Goal: Task Accomplishment & Management: Use online tool/utility

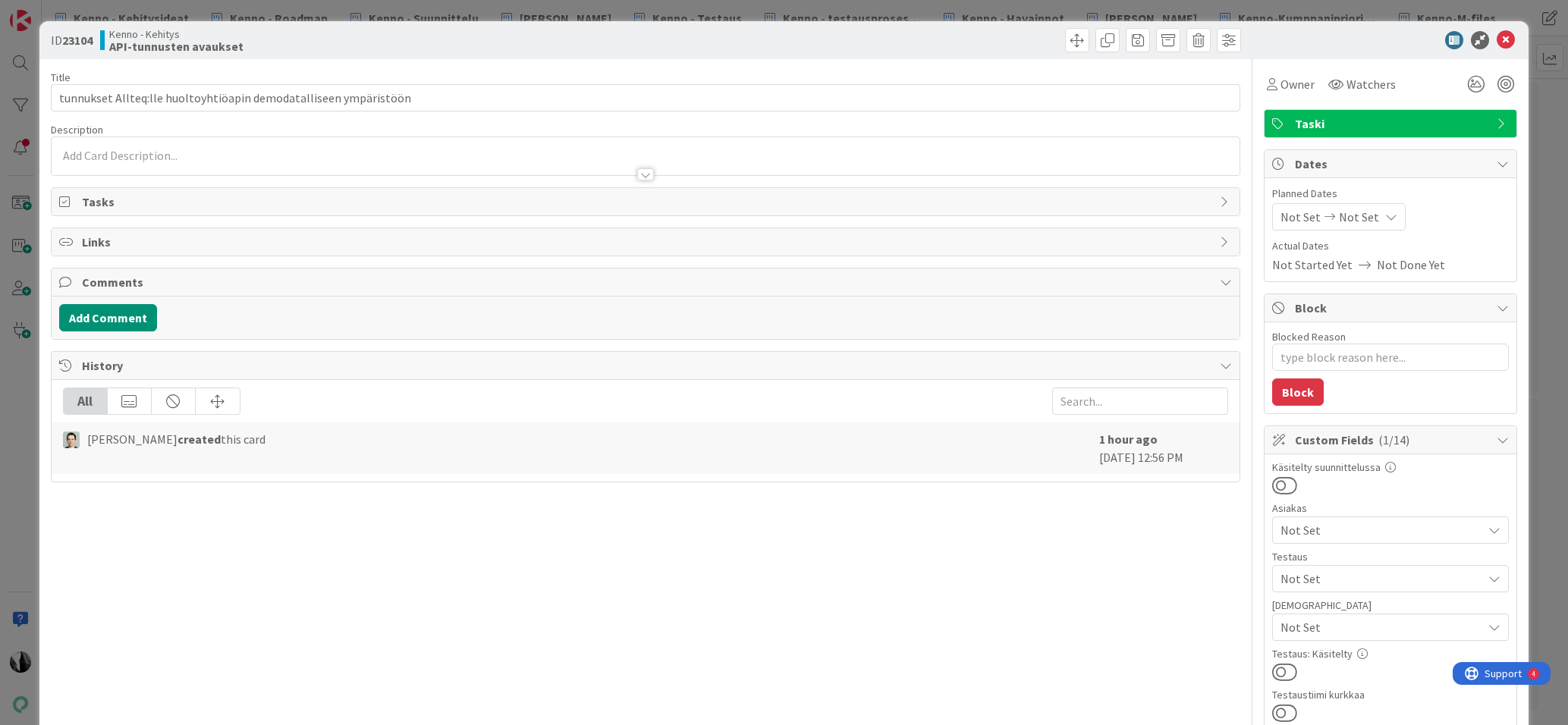
type textarea "x"
drag, startPoint x: 1507, startPoint y: 39, endPoint x: 1495, endPoint y: 0, distance: 40.8
click at [1506, 35] on icon at bounding box center [1506, 40] width 18 height 18
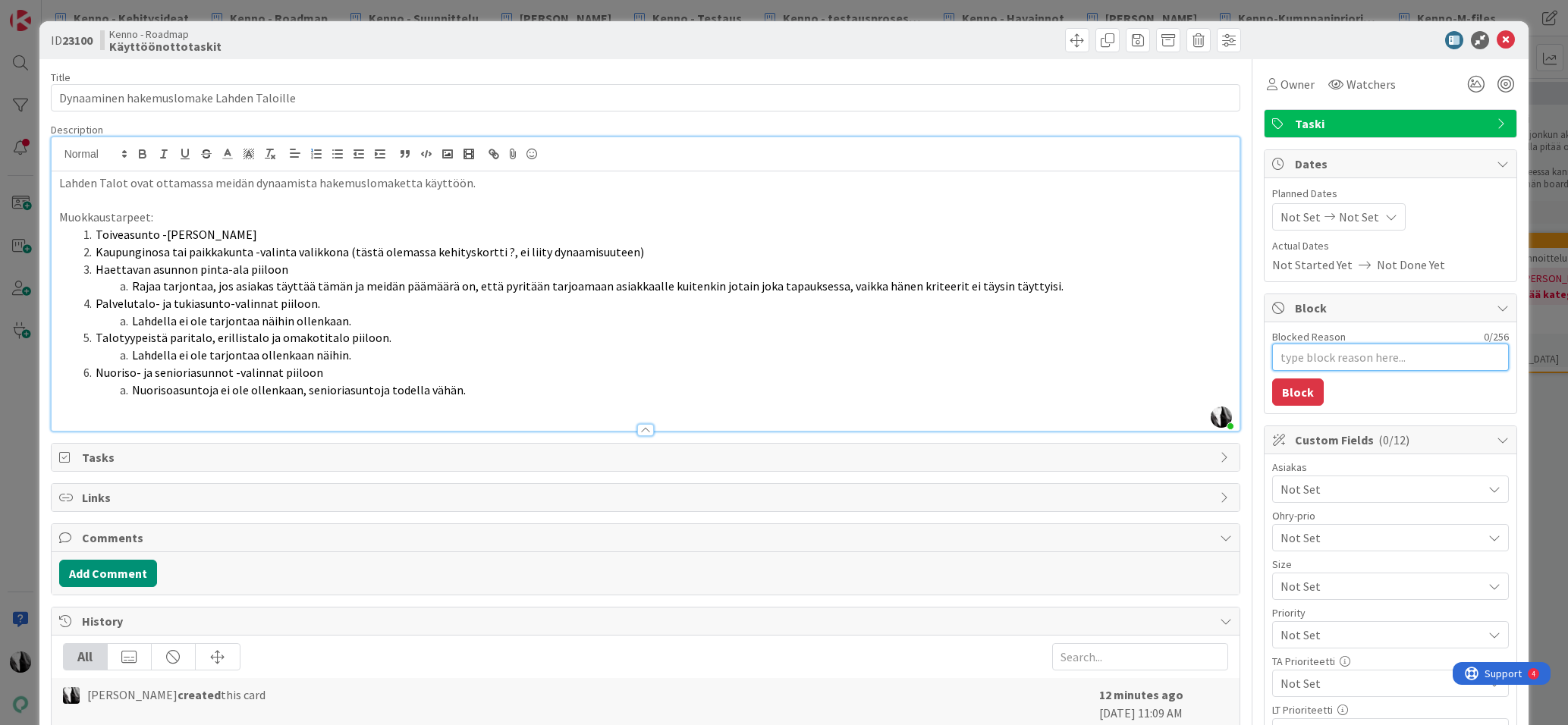
click at [1402, 354] on textarea "Blocked Reason" at bounding box center [1389, 357] width 236 height 27
type textarea "x"
type textarea "K"
type textarea "x"
type textarea "Ka"
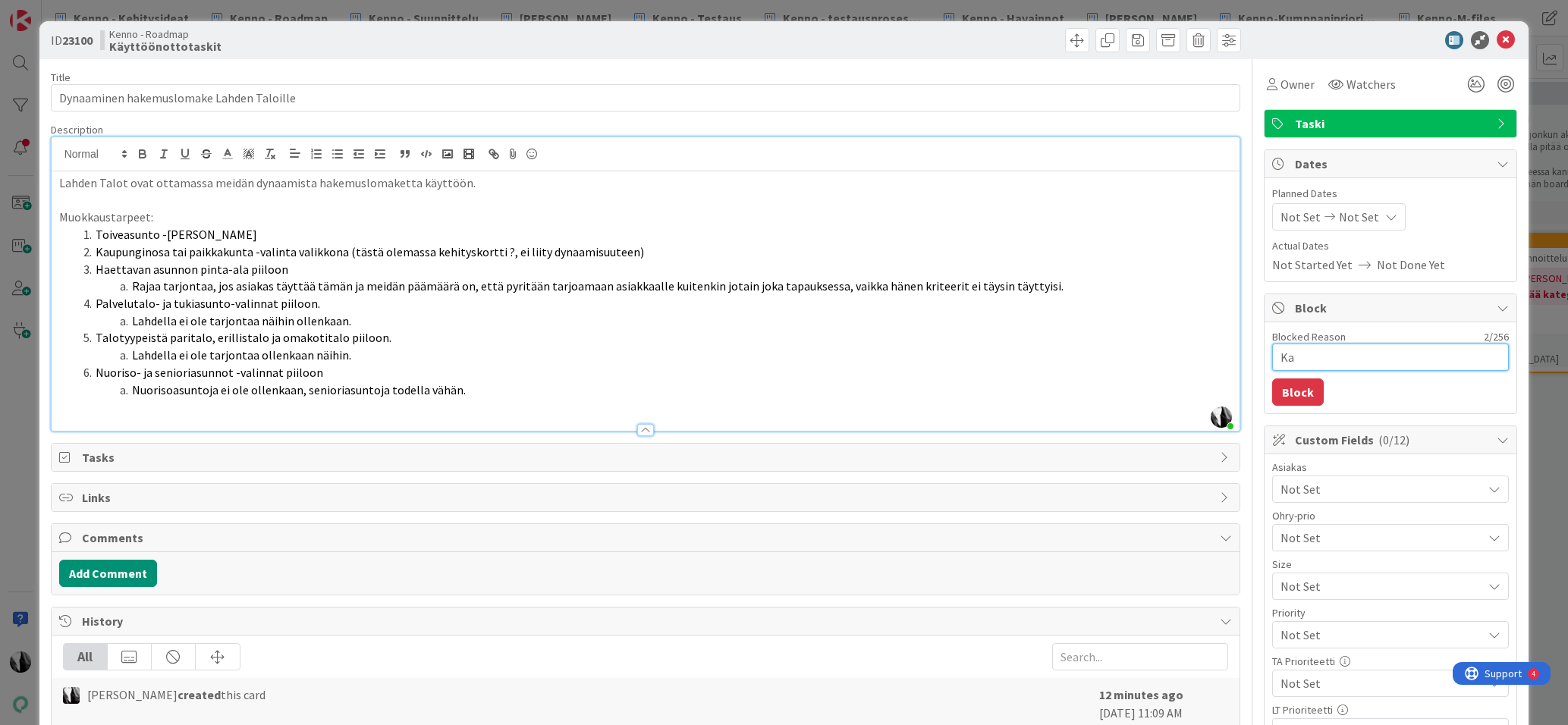
type textarea "x"
type textarea "Kat"
type textarea "x"
type textarea "Katj"
type textarea "x"
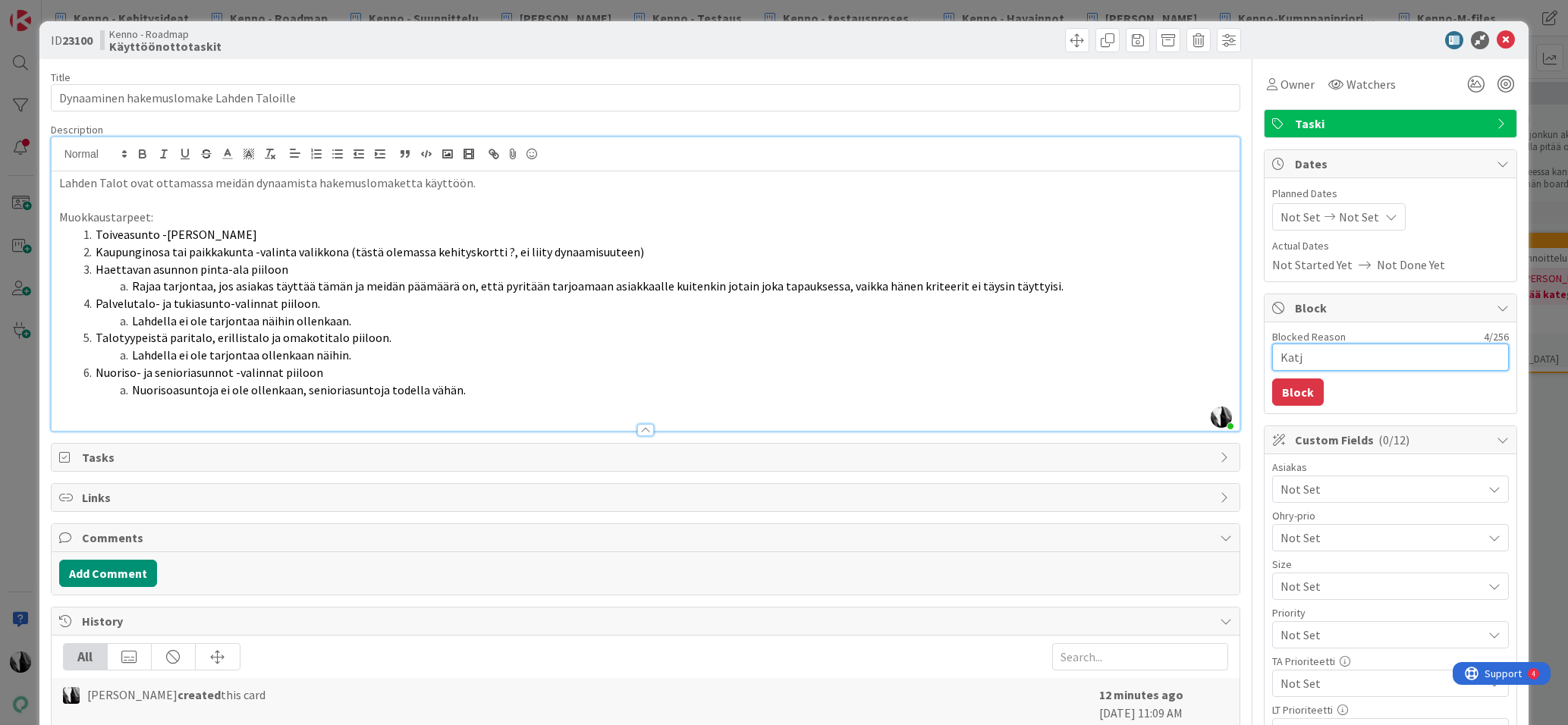
type textarea "Katja"
type textarea "x"
type textarea "Katja"
type textarea "x"
type textarea "Katja vi"
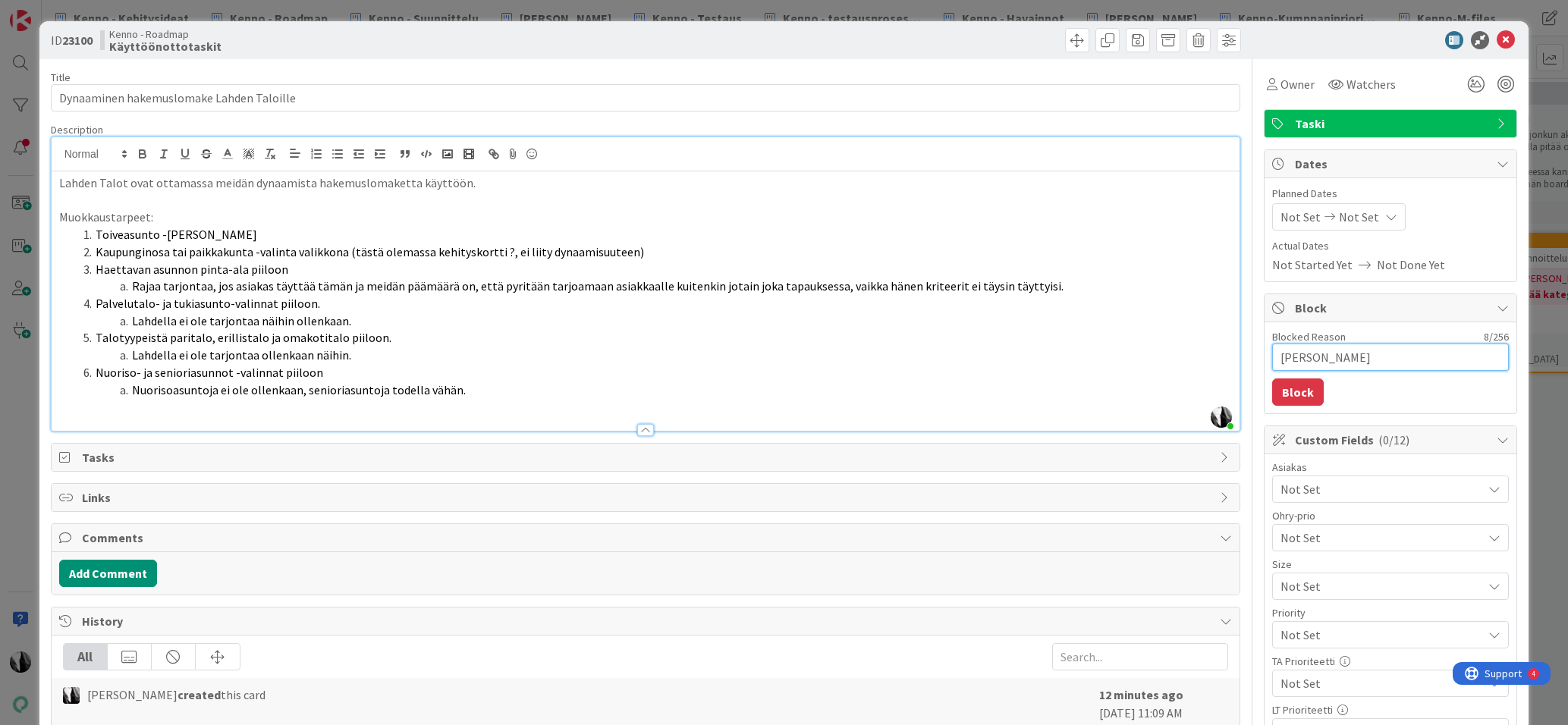
type textarea "x"
type textarea "Katja vie"
type textarea "x"
type textarea "Katja viel"
type textarea "x"
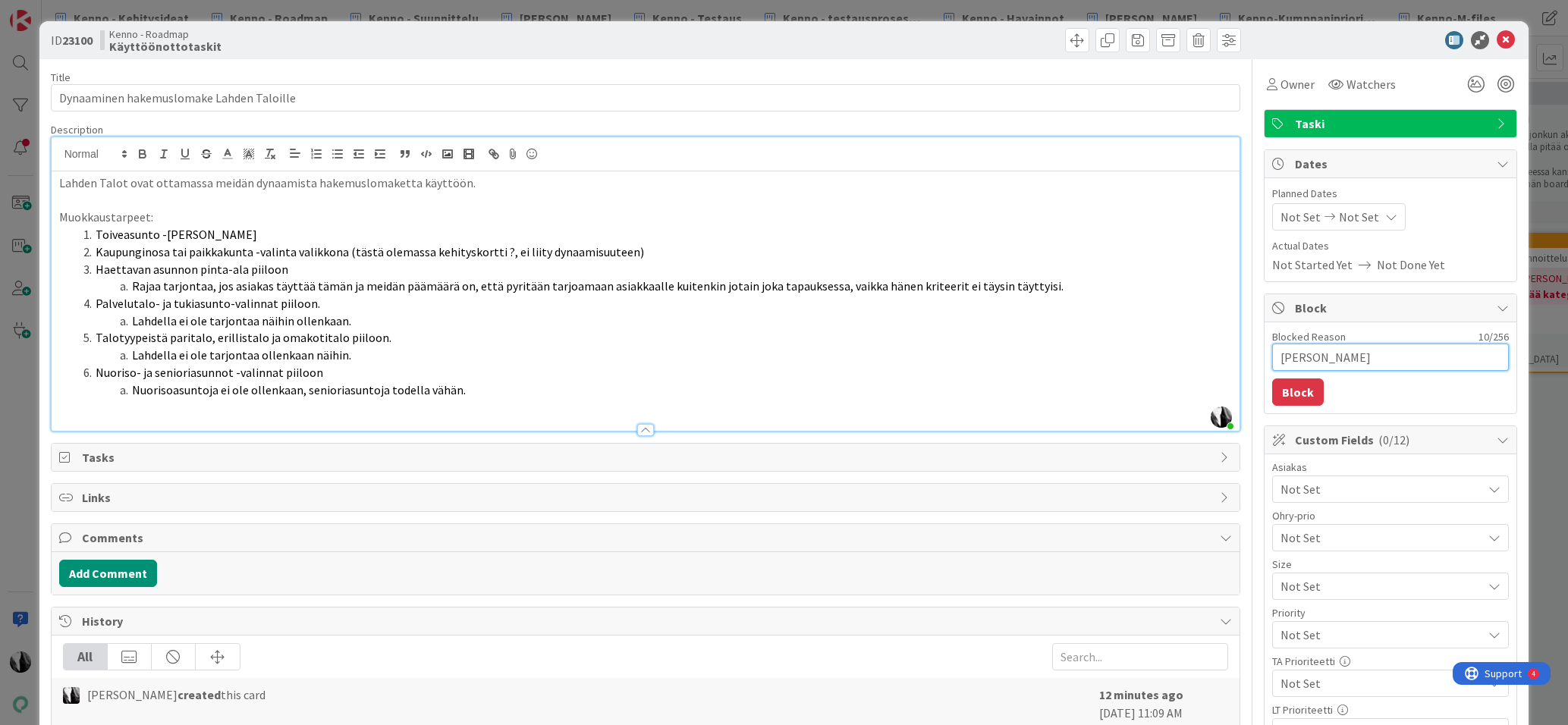
type textarea "Katja viel ä"
type textarea "x"
type textarea "Katja viel"
type textarea "x"
type textarea "Katja viel"
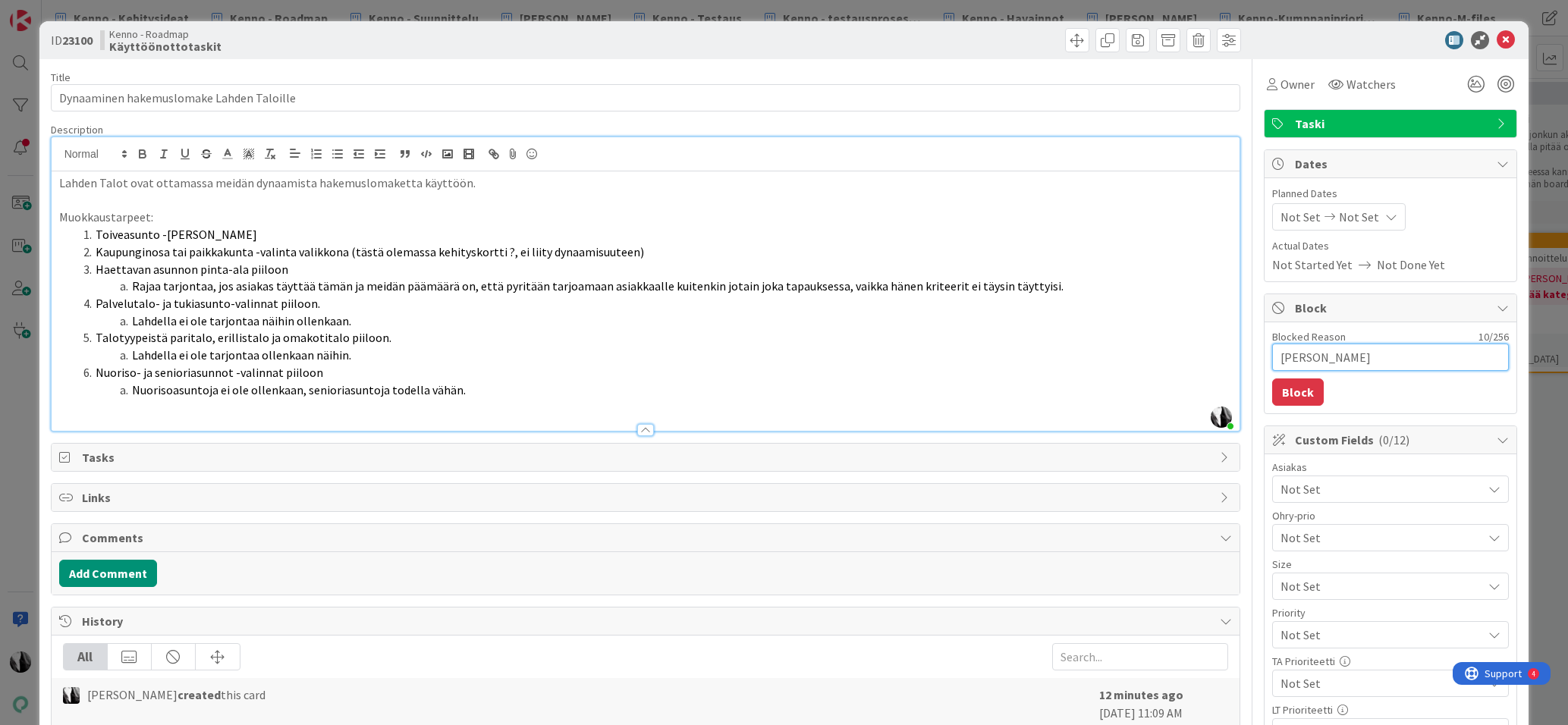
type textarea "x"
type textarea "Katja vielä"
type textarea "x"
type textarea "Katja vielä"
type textarea "x"
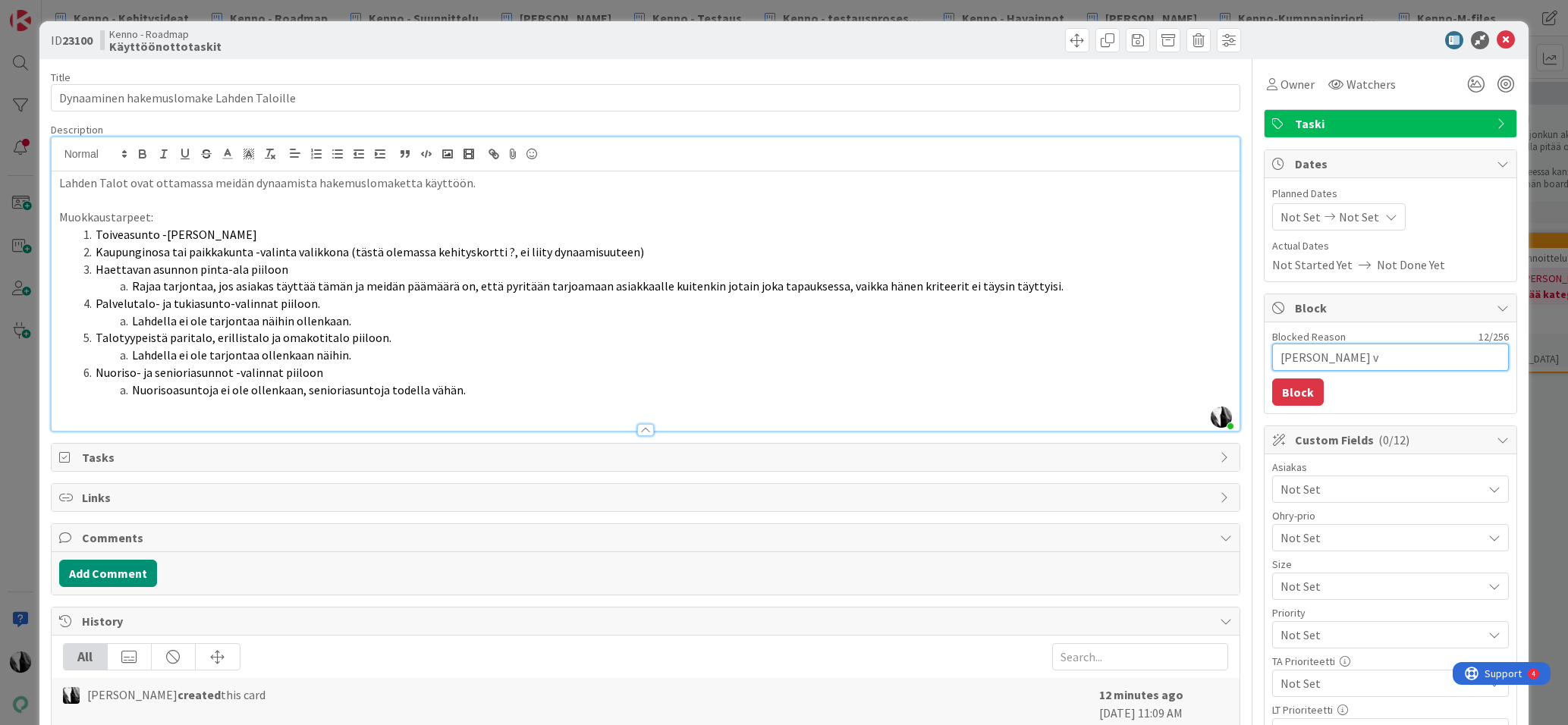
type textarea "Katja vielä va"
type textarea "x"
type textarea "Katja vielä var"
type textarea "x"
type textarea "Katja vielä varm"
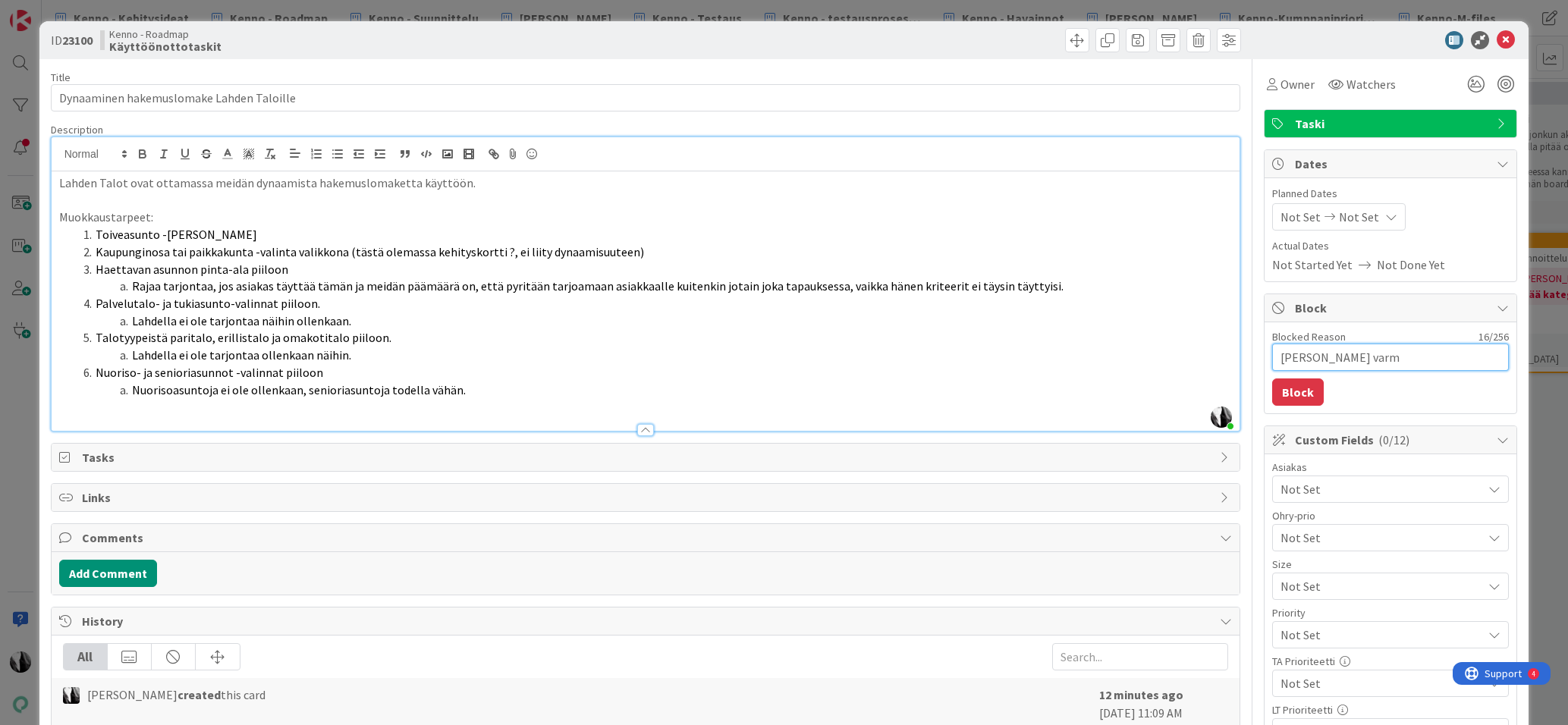
type textarea "x"
type textarea "Katja vielä varmi"
type textarea "x"
type textarea "Katja vielä varmis"
type textarea "x"
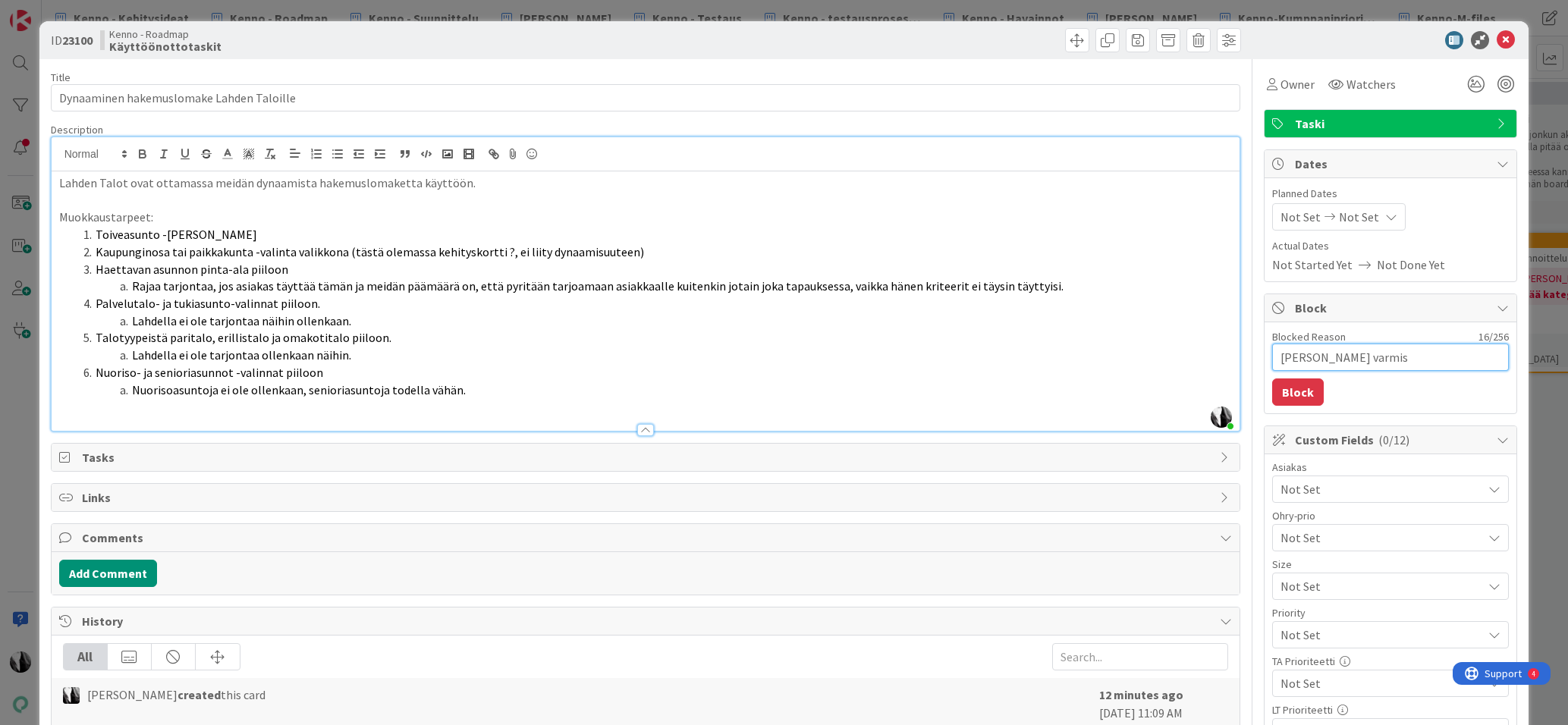
type textarea "Katja vielä varmist"
type textarea "x"
type textarea "Katja vielä varmista"
type textarea "x"
type textarea "Katja vielä varmistaa"
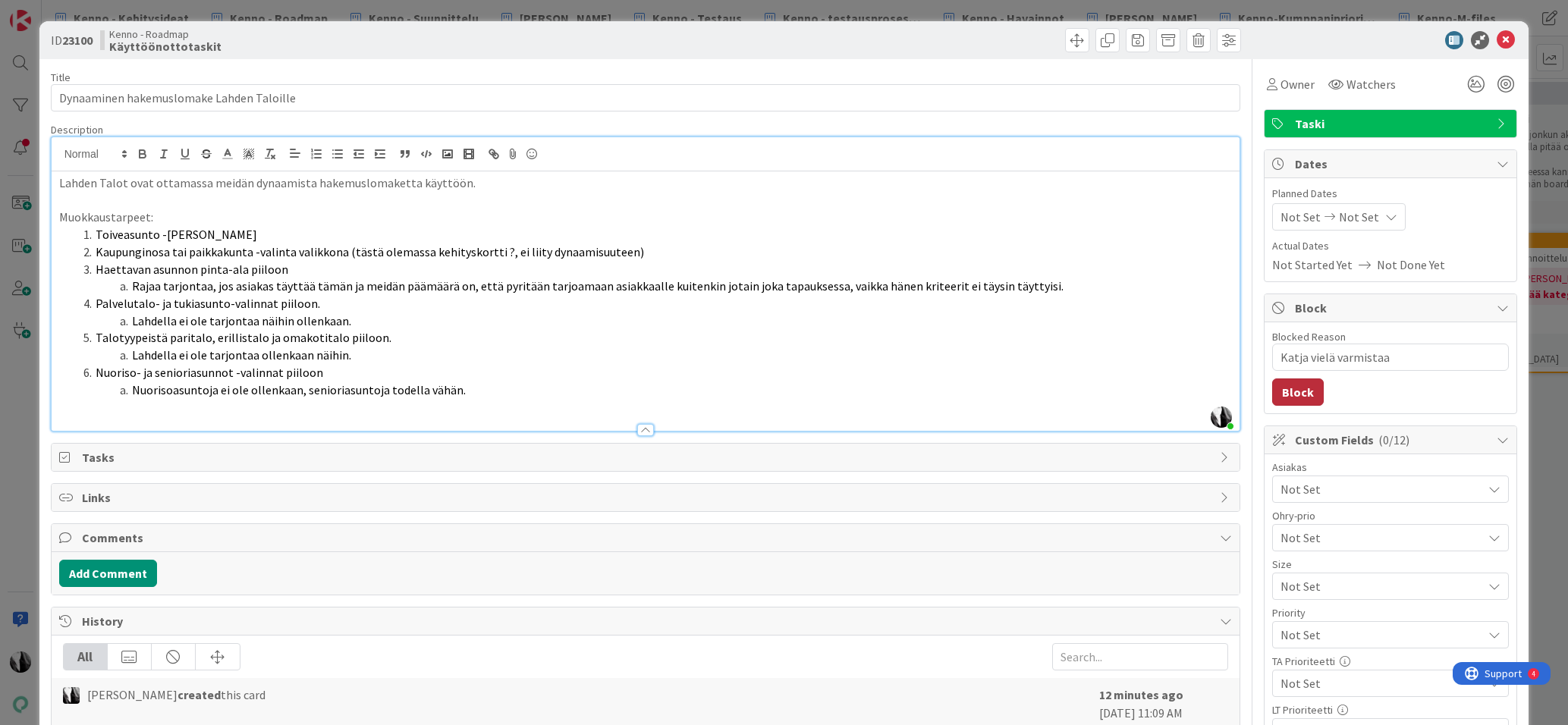
click at [1310, 391] on button "Block" at bounding box center [1297, 392] width 52 height 27
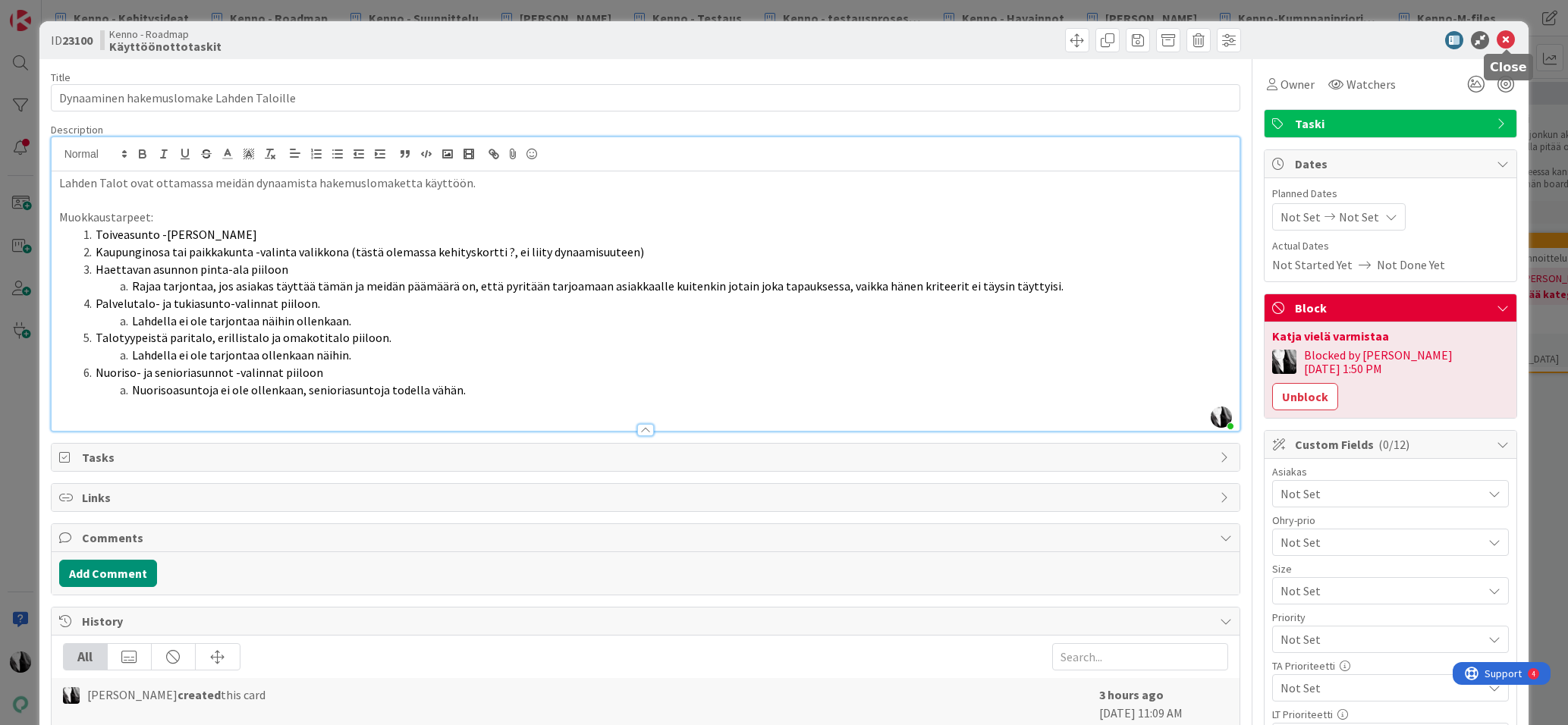
click at [1510, 36] on icon at bounding box center [1506, 40] width 18 height 18
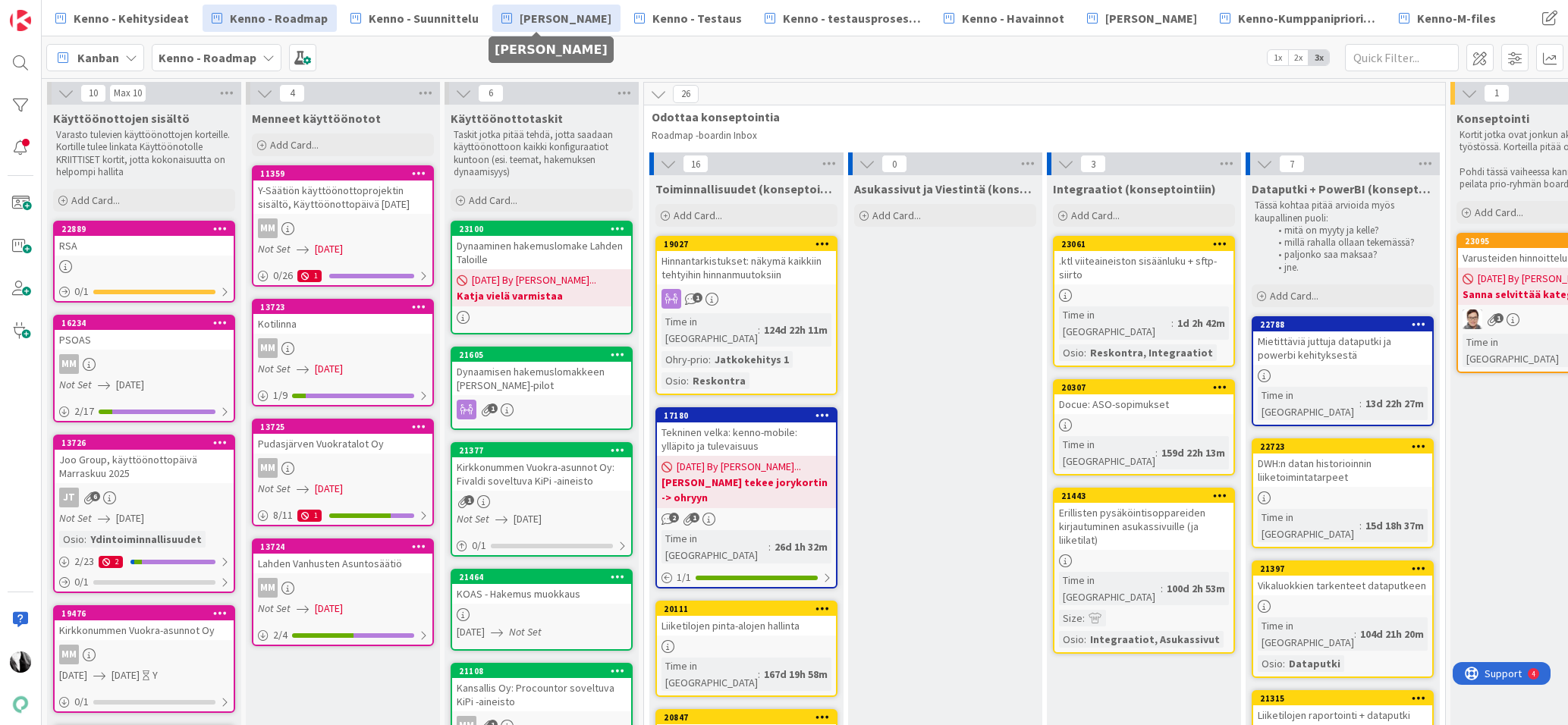
click at [550, 24] on span "[PERSON_NAME]" at bounding box center [565, 18] width 92 height 18
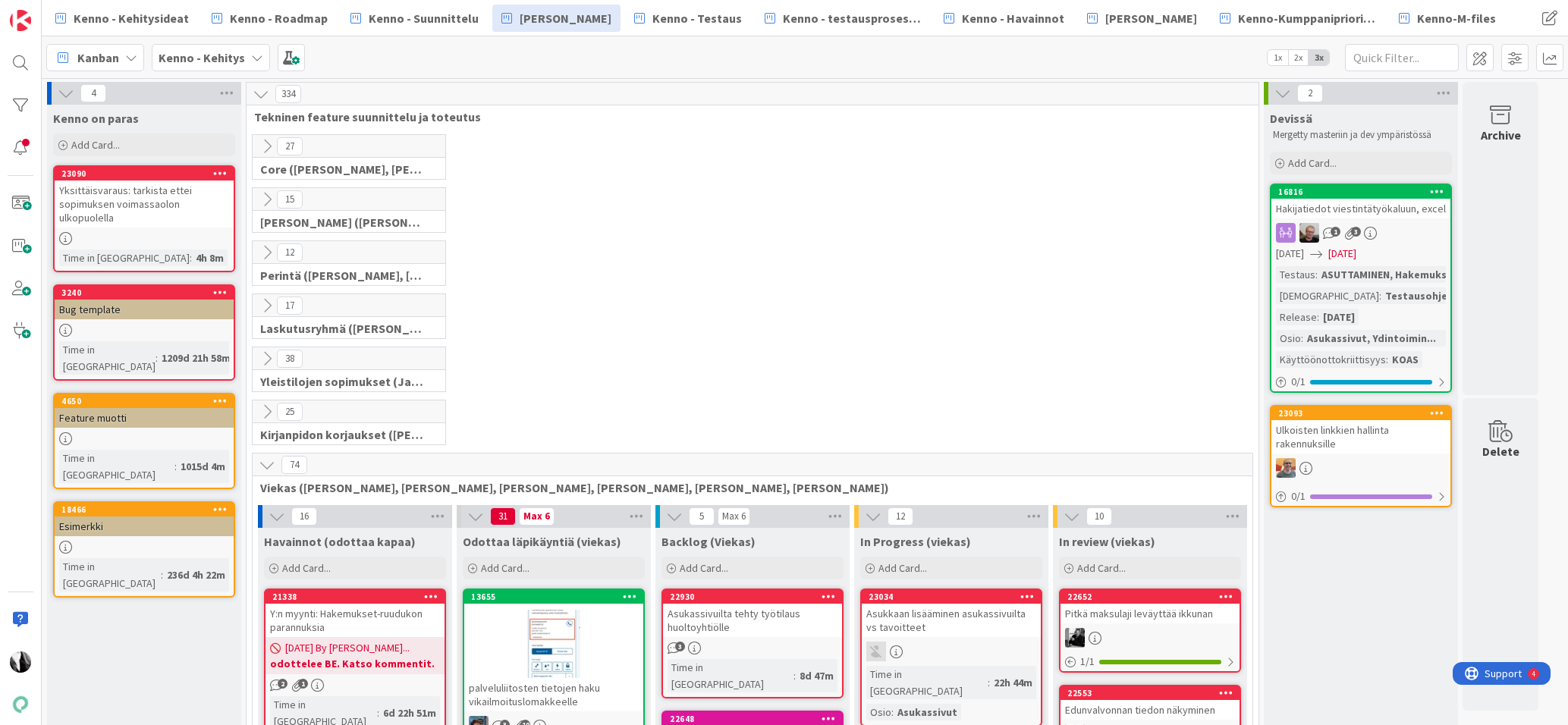
click at [266, 467] on icon at bounding box center [267, 465] width 17 height 17
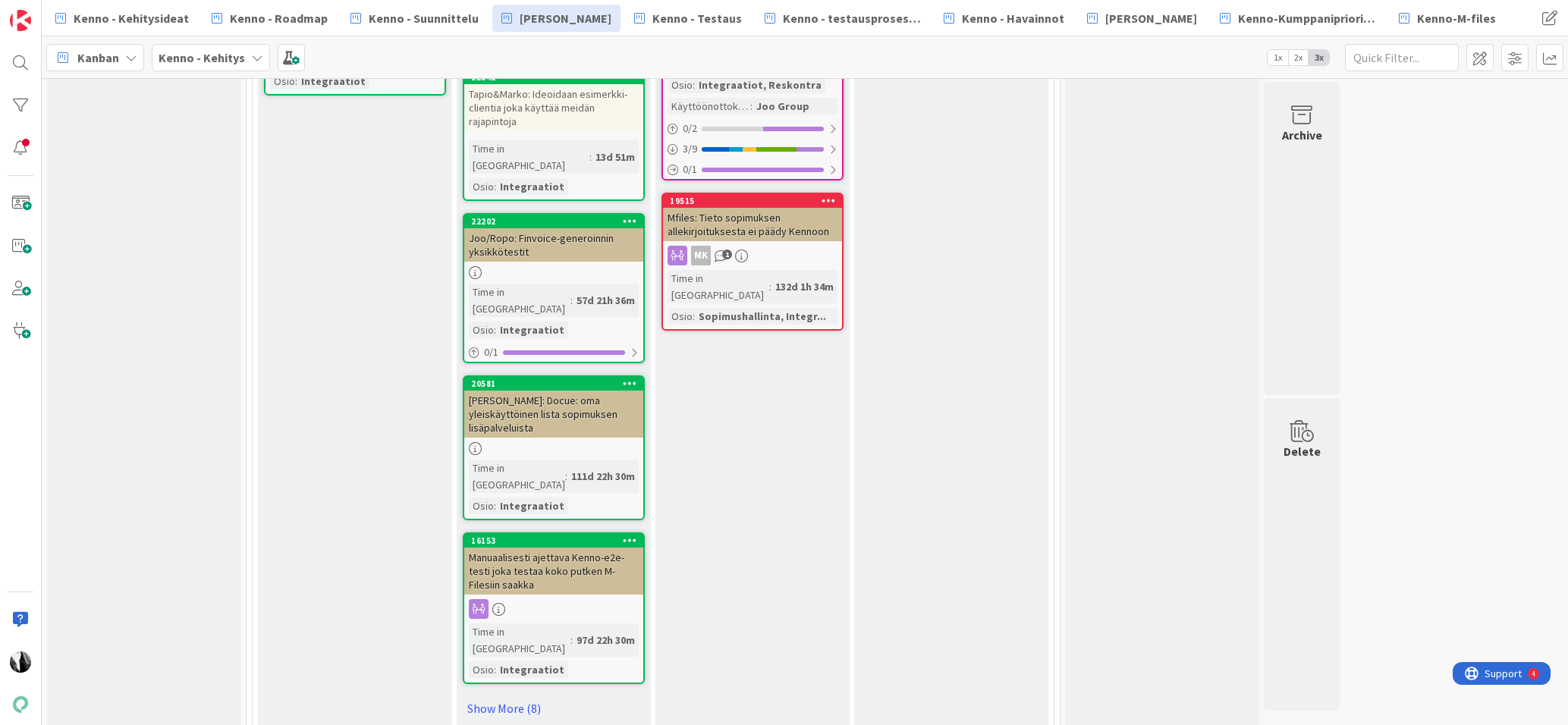
scroll to position [1677, 0]
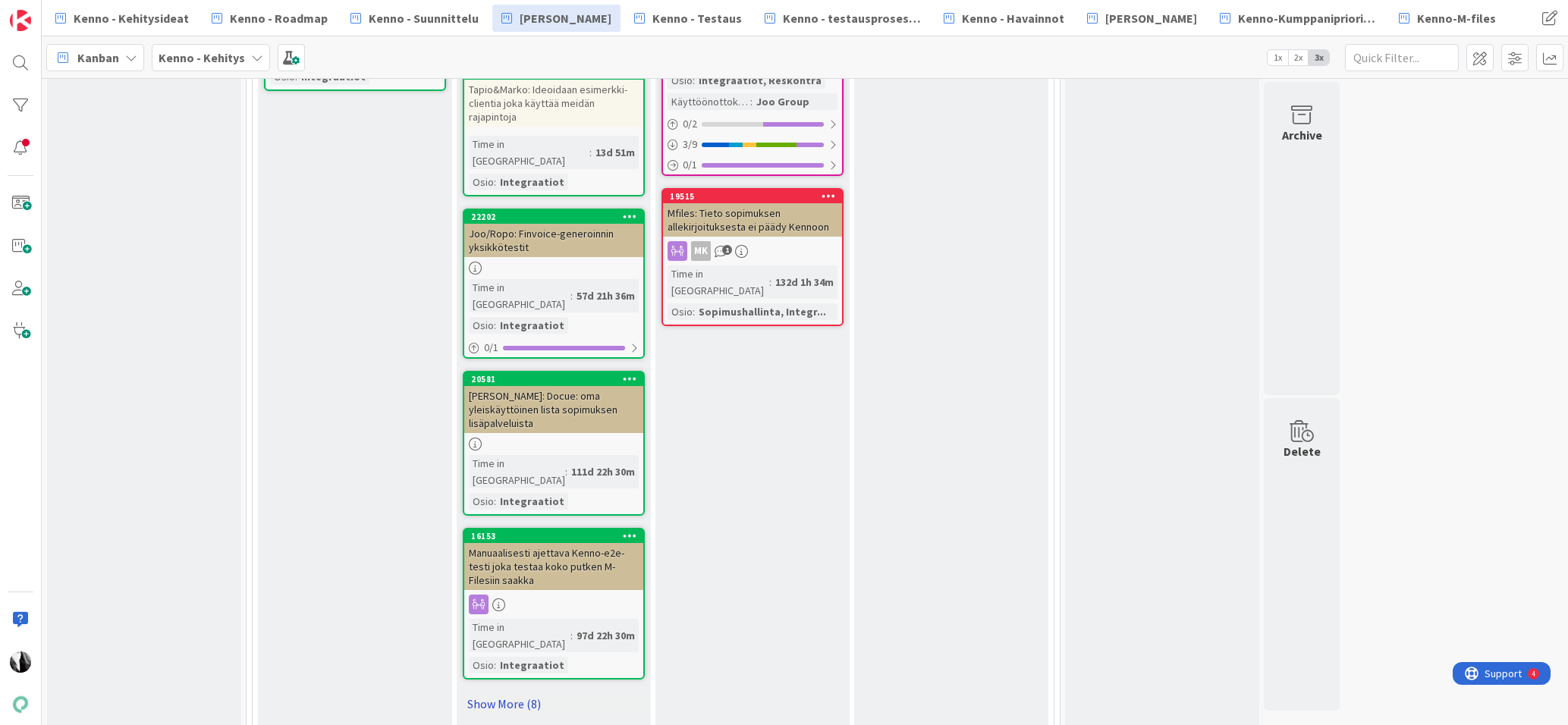
click at [518, 692] on link "Show More (8)" at bounding box center [553, 704] width 182 height 24
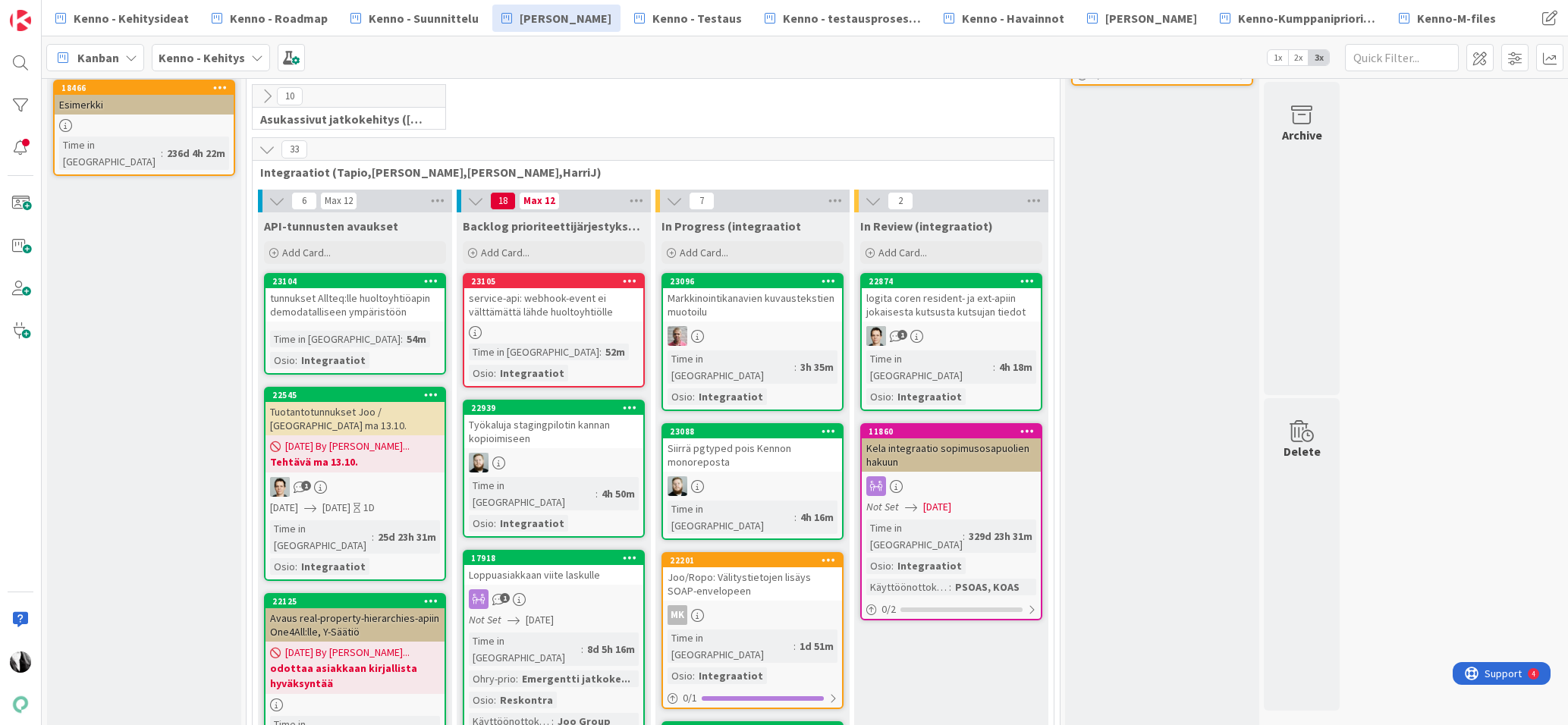
scroll to position [423, 0]
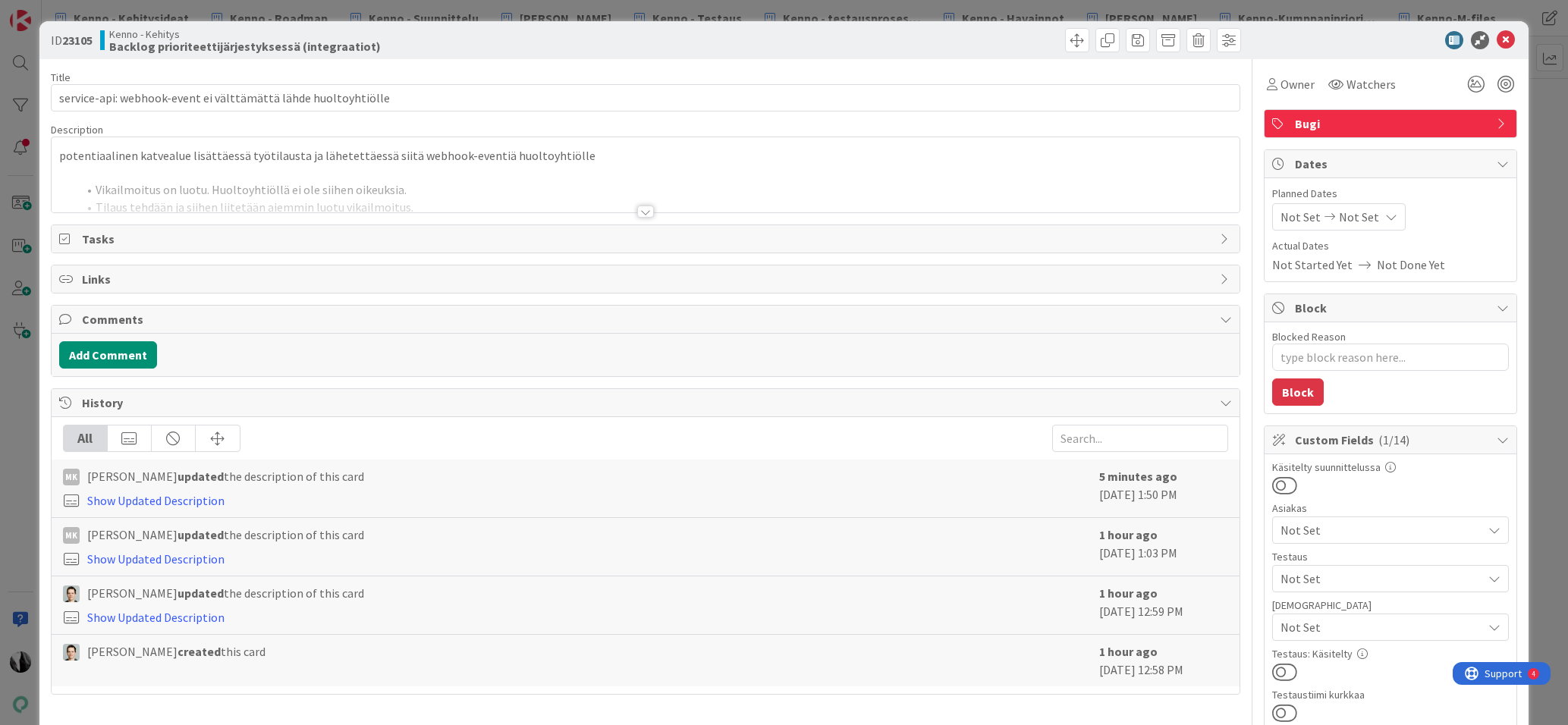
type textarea "x"
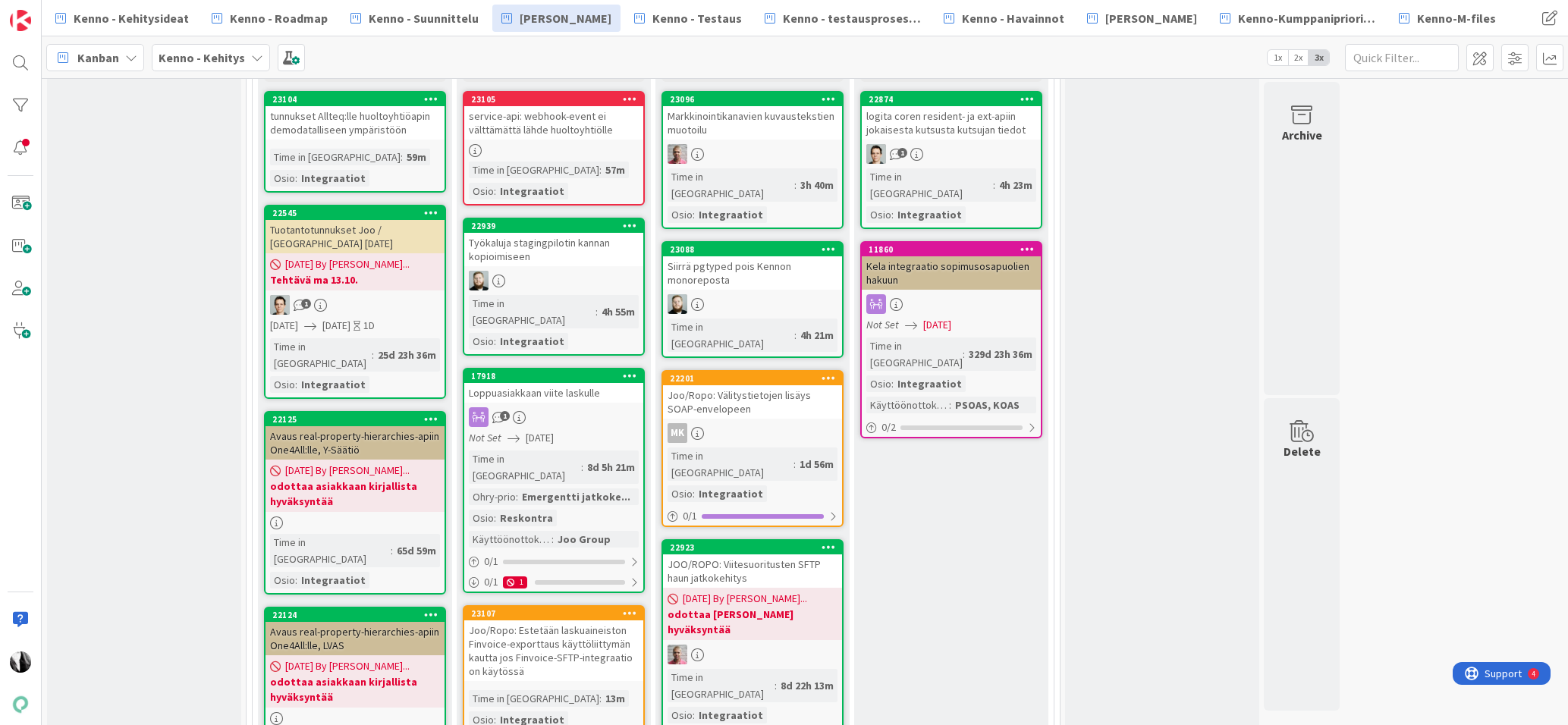
scroll to position [602, 0]
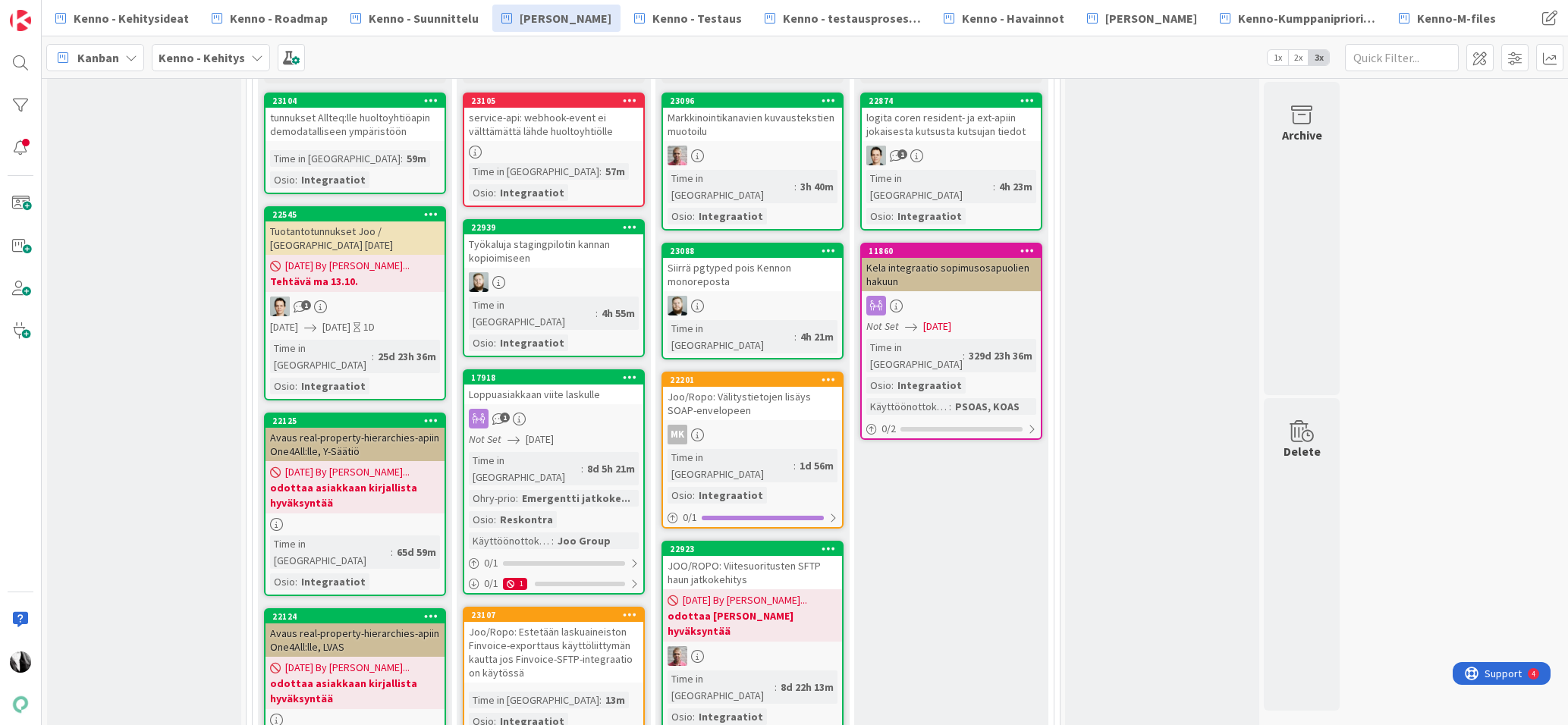
click at [524, 135] on div "service-api: webhook-event ei välttämättä lähde huoltoyhtiölle" at bounding box center [553, 125] width 179 height 33
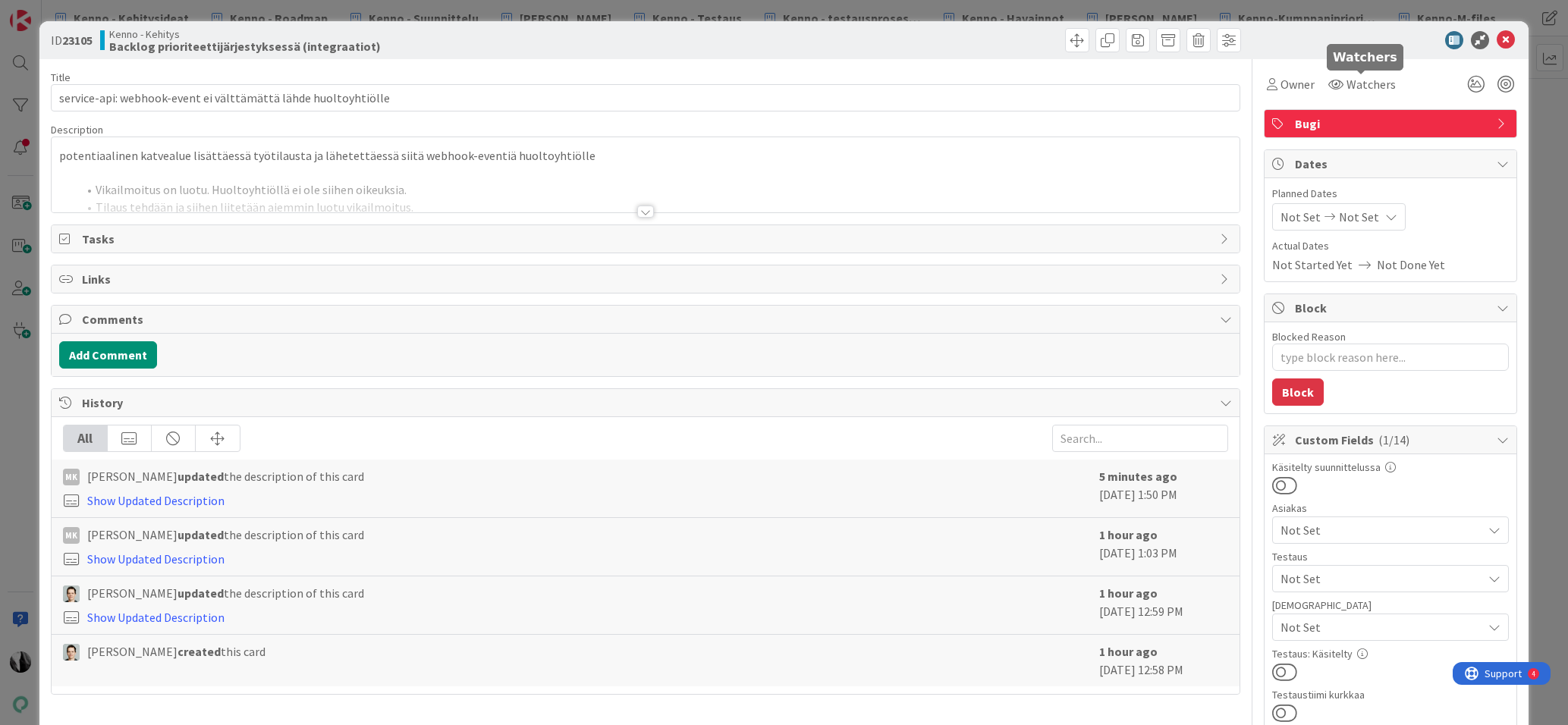
type textarea "x"
click at [1506, 35] on icon at bounding box center [1506, 40] width 18 height 18
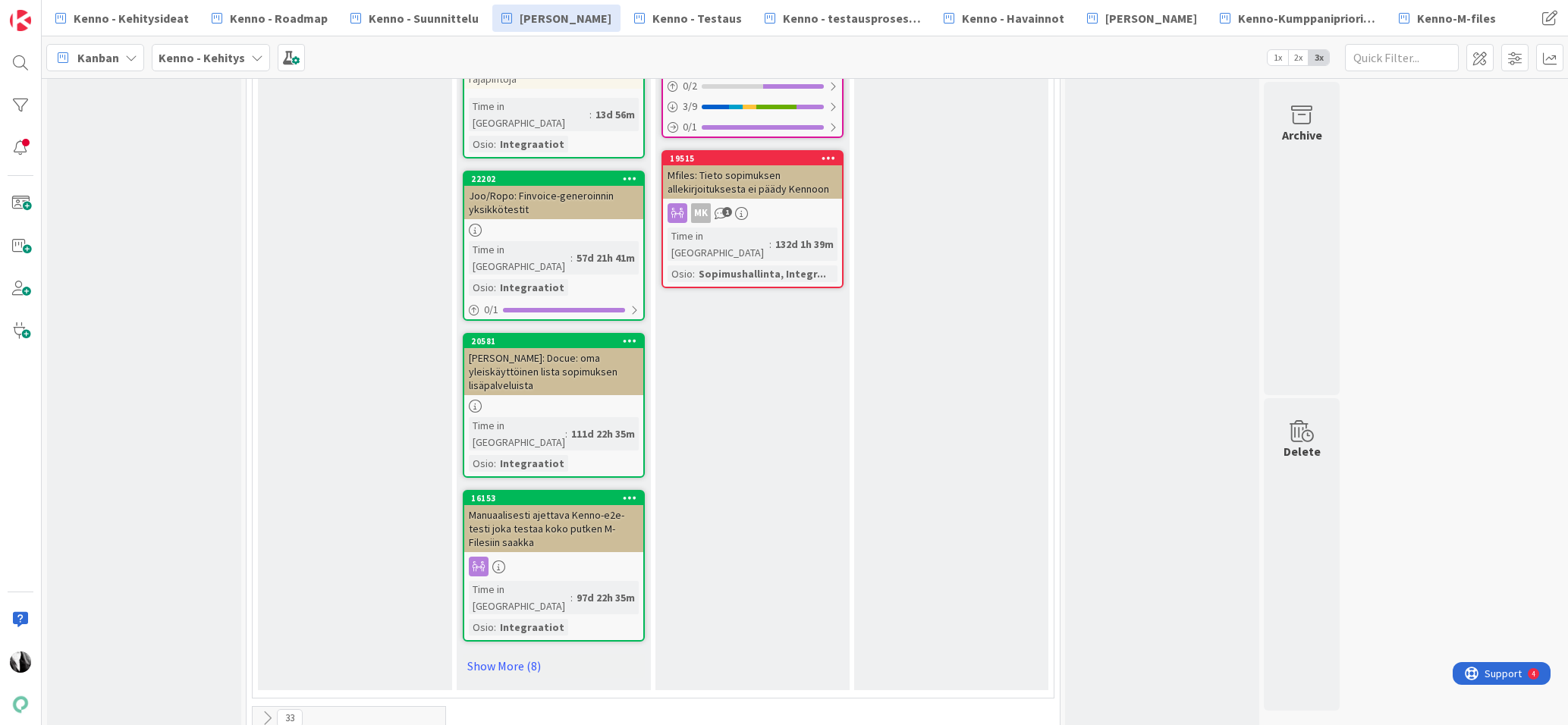
scroll to position [1730, 0]
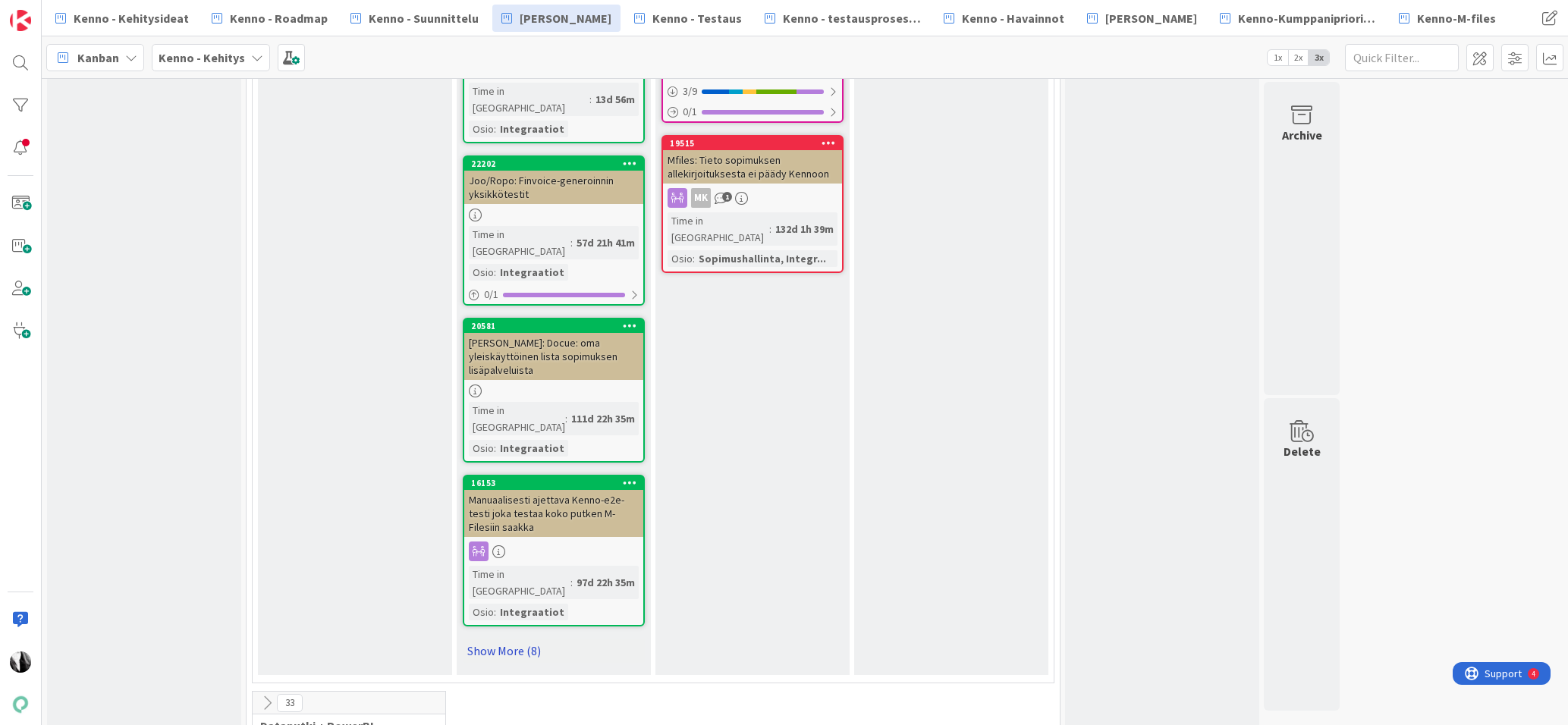
click at [517, 638] on link "Show More (8)" at bounding box center [553, 651] width 182 height 24
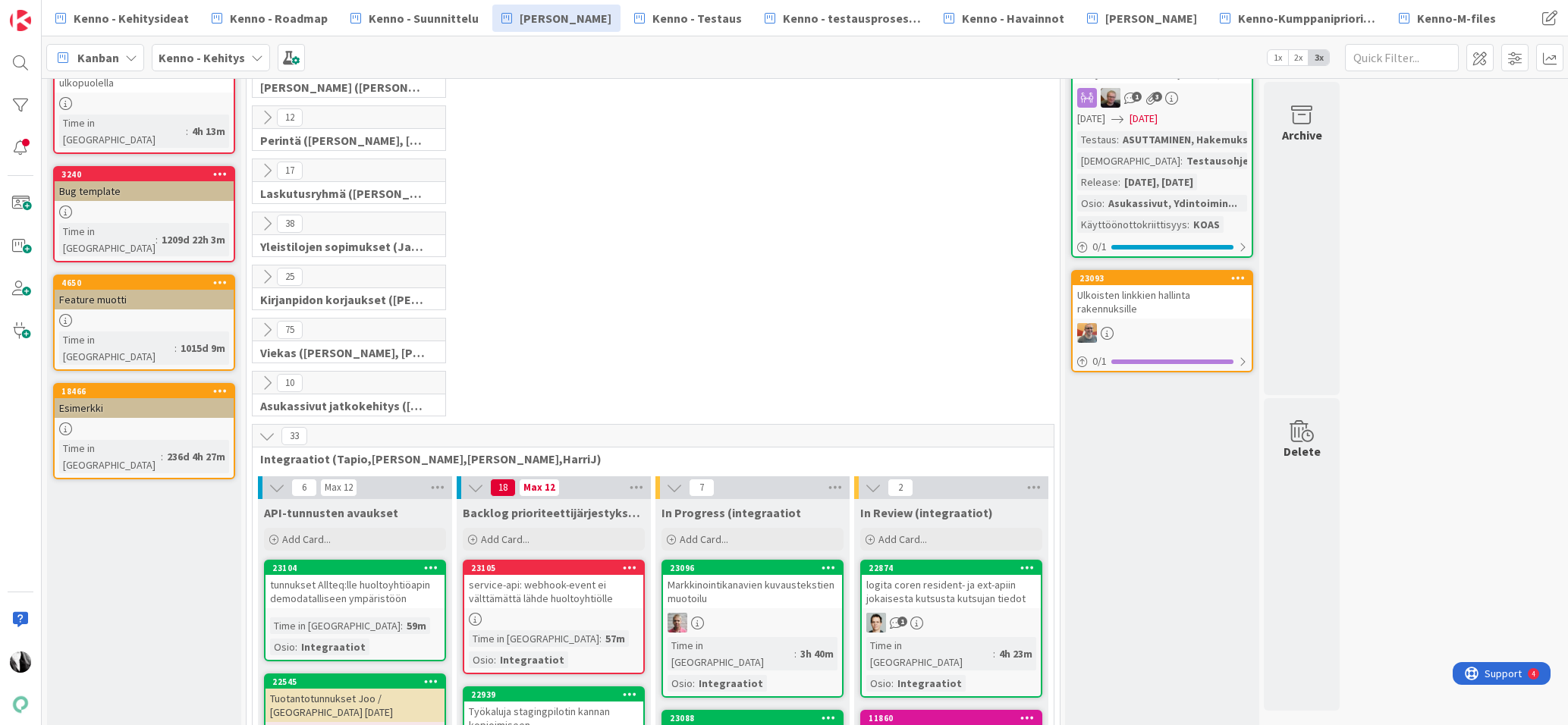
scroll to position [150, 0]
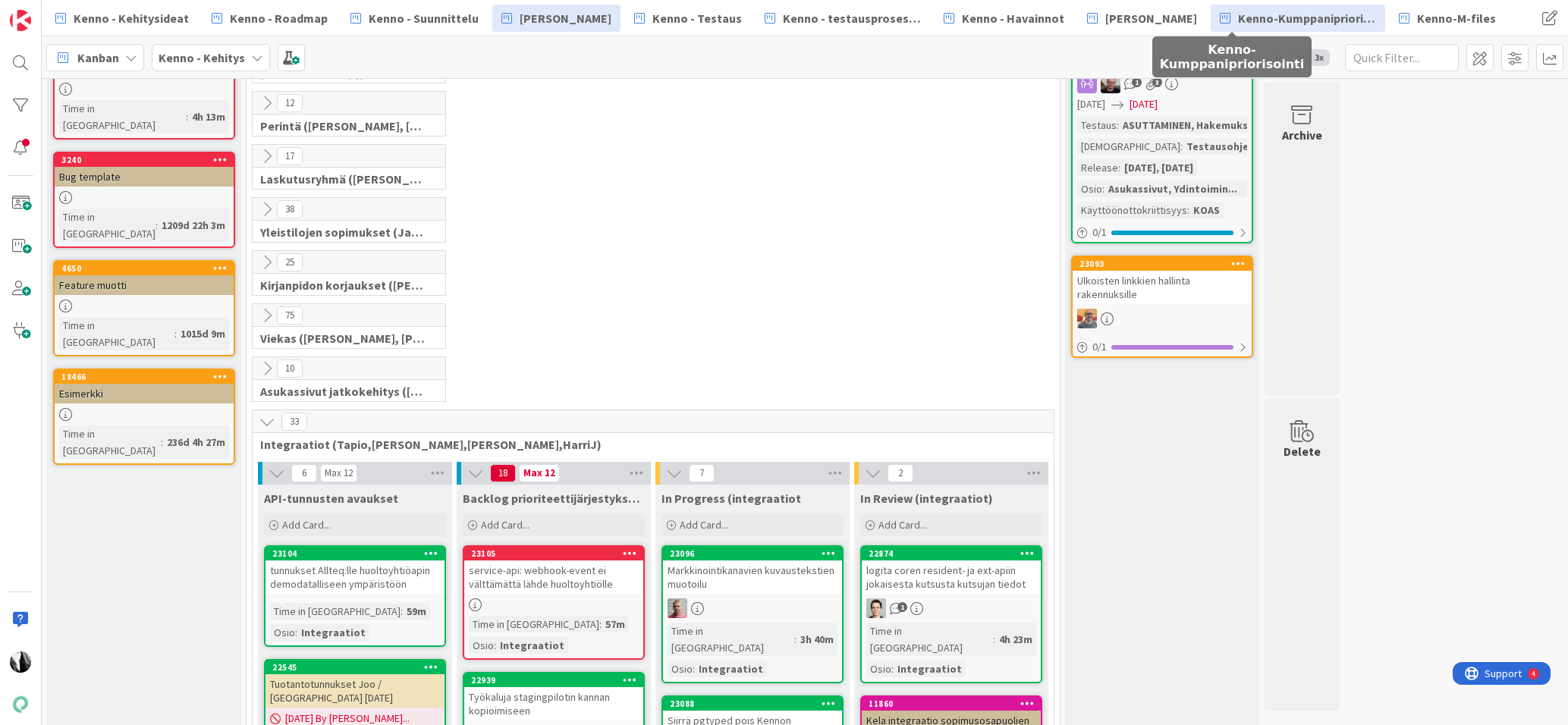
click at [1240, 14] on span "Kenno-Kumppanipriorisointi" at bounding box center [1307, 18] width 138 height 18
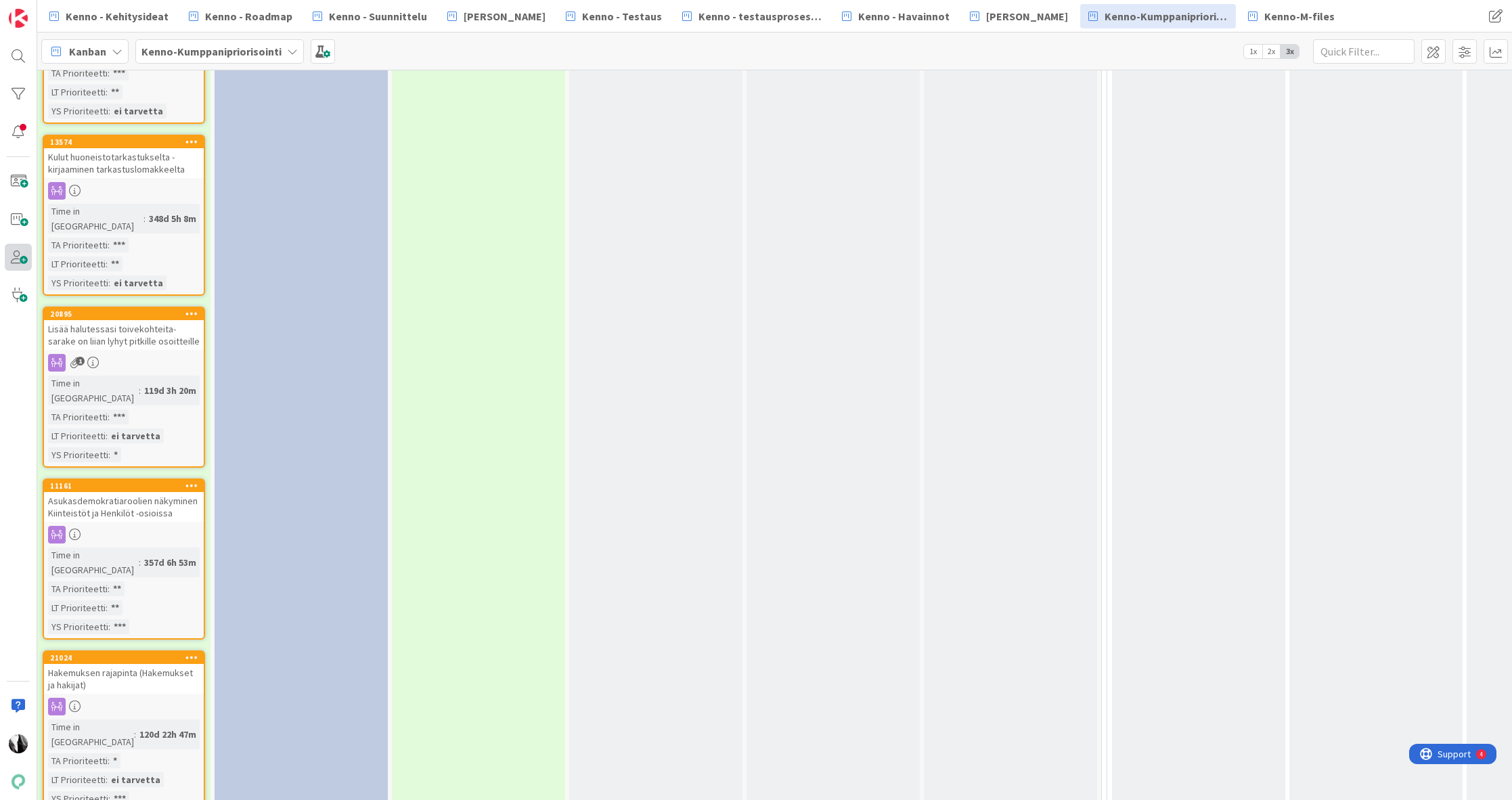
scroll to position [0, 5]
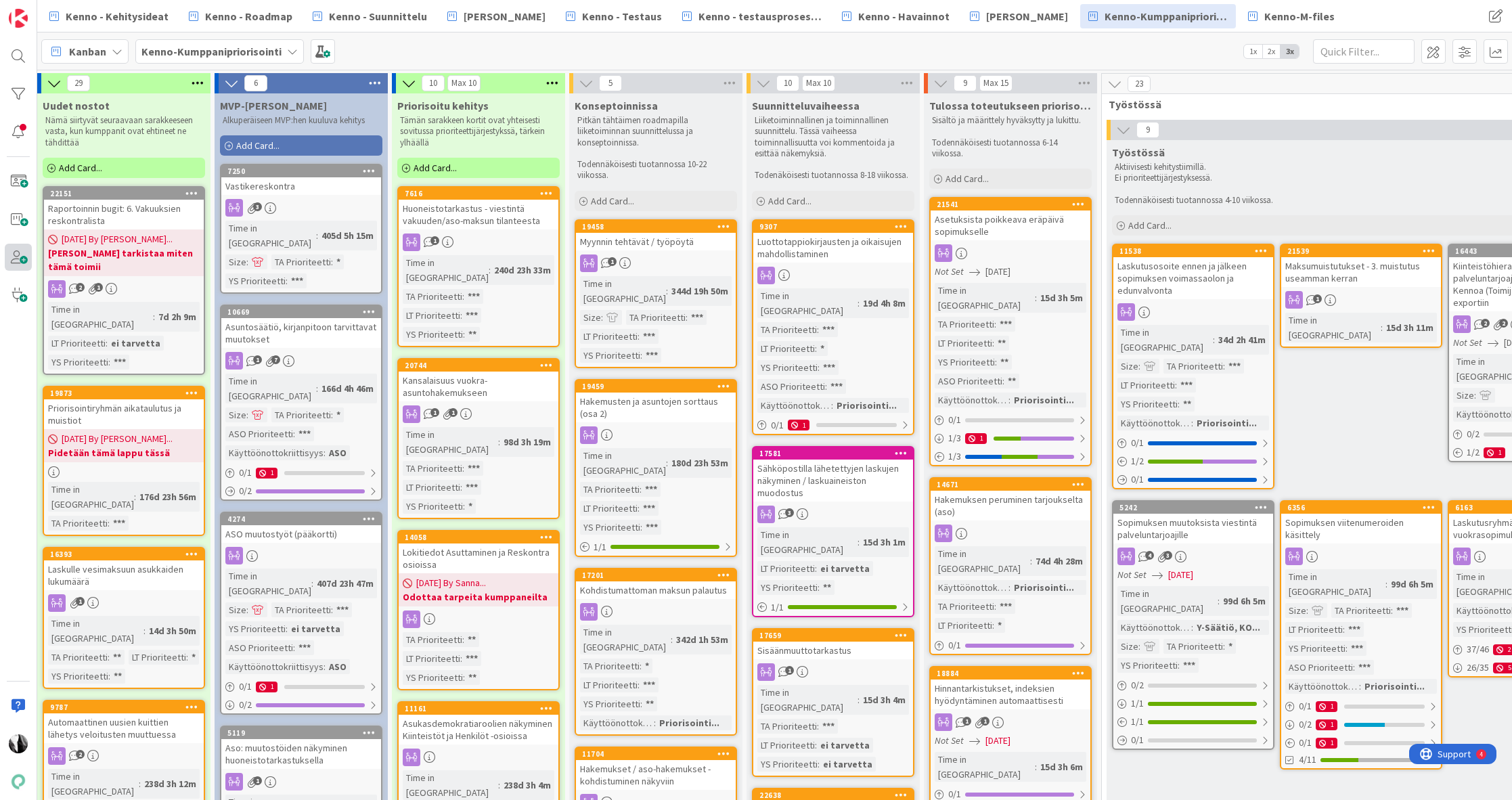
drag, startPoint x: 140, startPoint y: 448, endPoint x: 5, endPoint y: 263, distance: 229.0
click at [246, 12] on span "Kenno - Roadmap" at bounding box center [248, 16] width 88 height 16
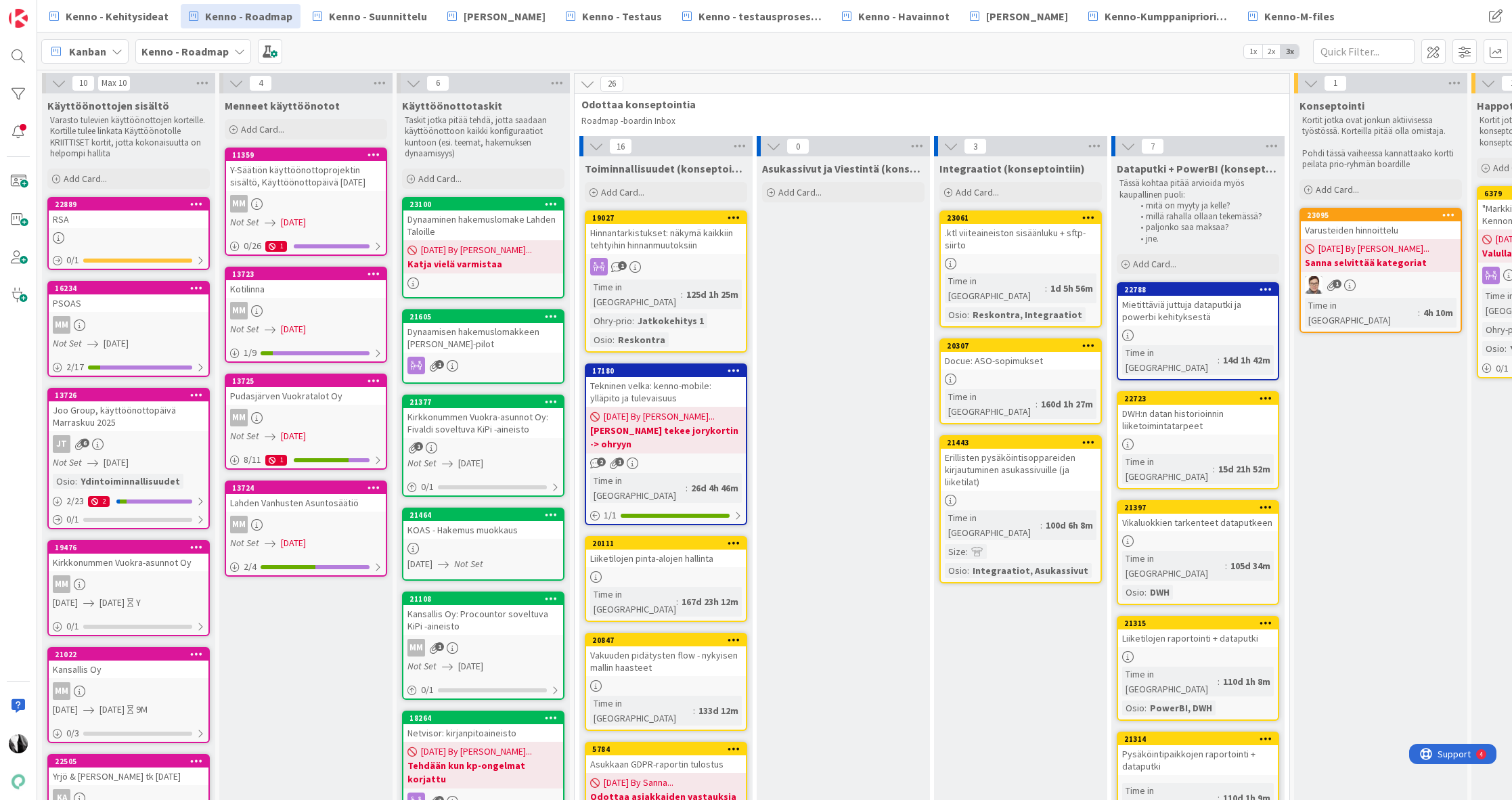
click at [520, 242] on div "09/03/2025 By Katja... Katja vielä varmistaa" at bounding box center [483, 256] width 159 height 33
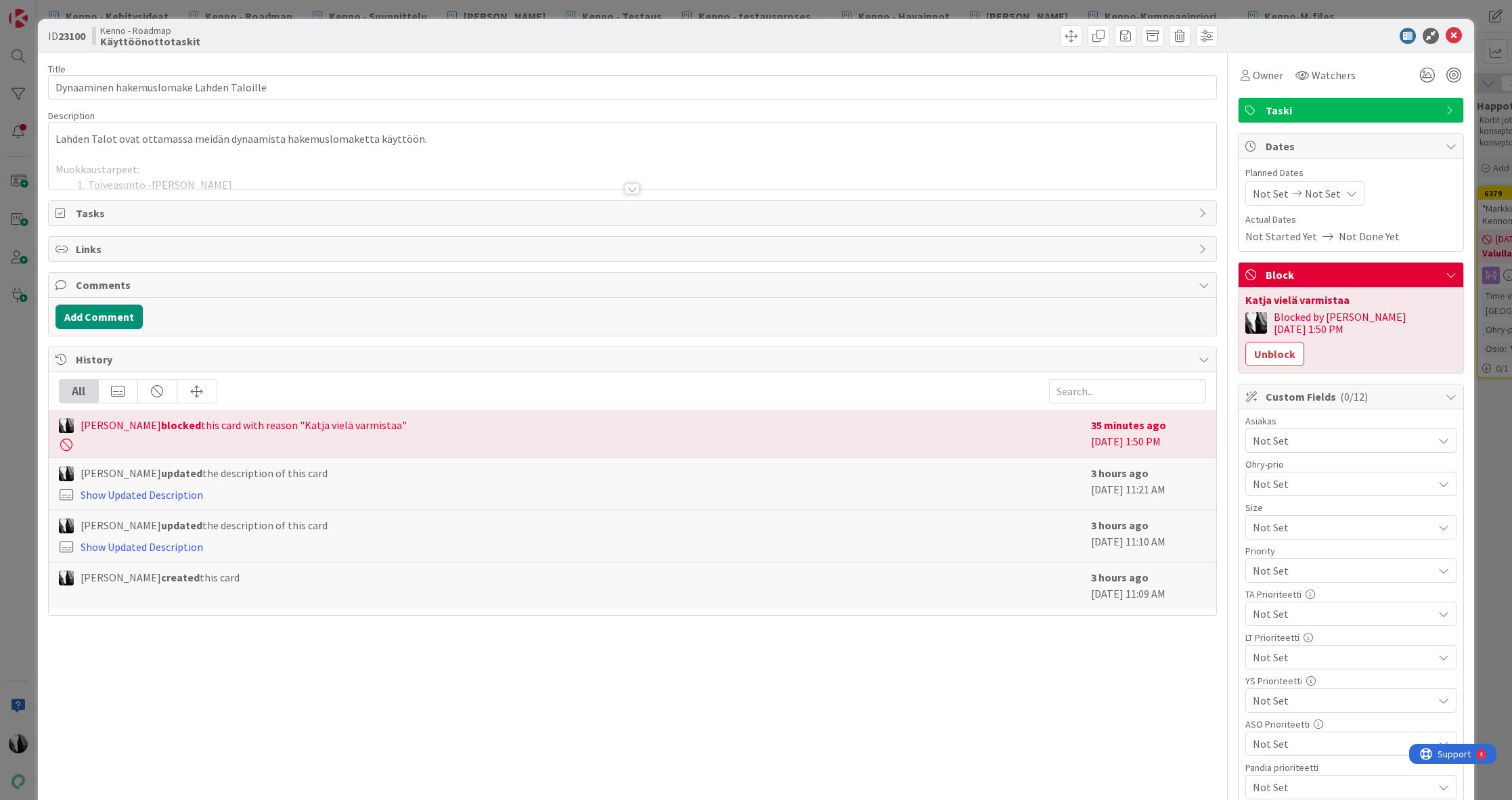
click at [631, 188] on div at bounding box center [632, 189] width 15 height 11
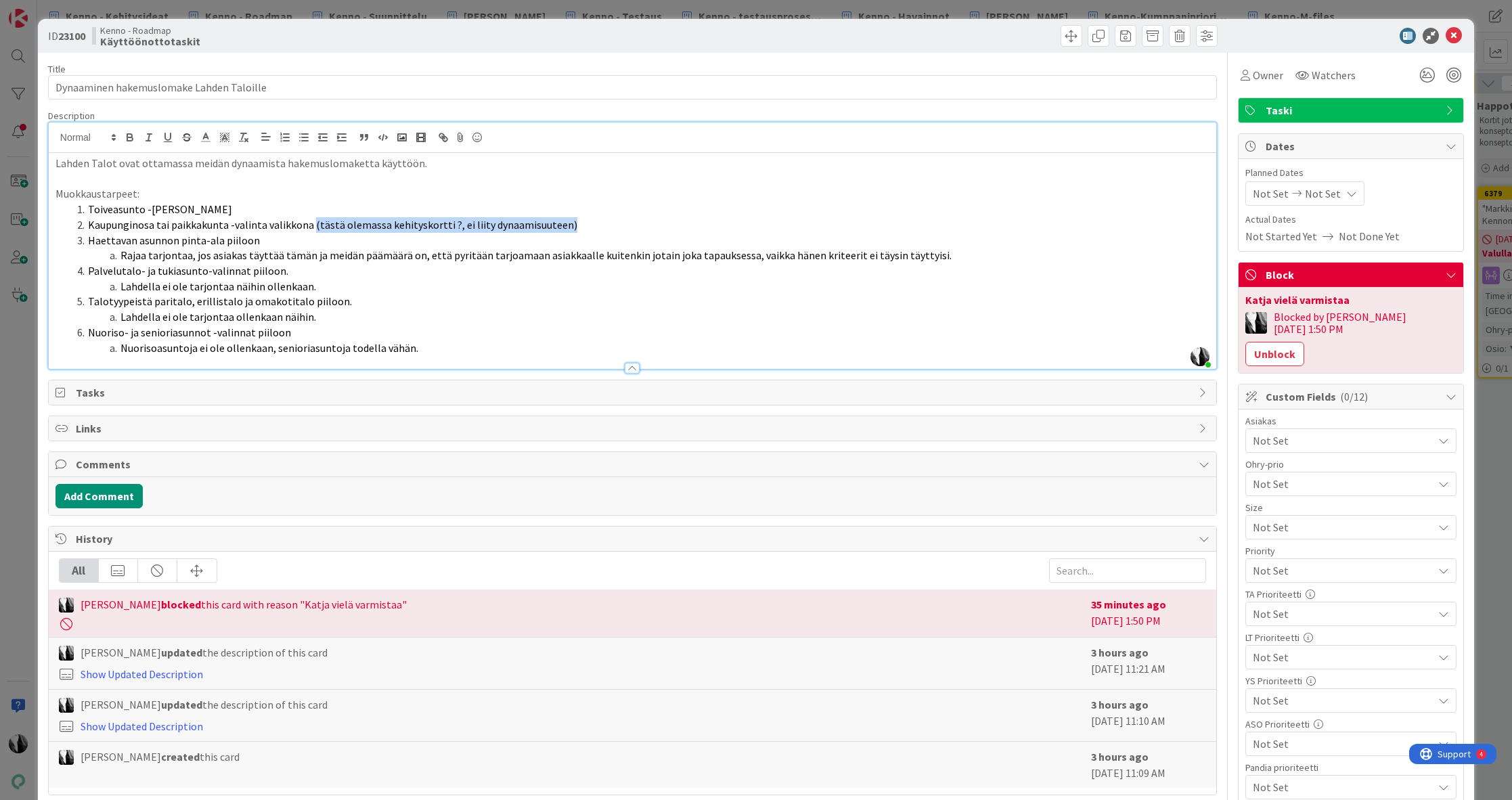
drag, startPoint x: 309, startPoint y: 226, endPoint x: 612, endPoint y: 215, distance: 303.2
click at [583, 226] on li "Kaupunginosa tai paikkakunta -valinta valikkona (tästä olemassa kehityskortti ?…" at bounding box center [640, 225] width 1138 height 16
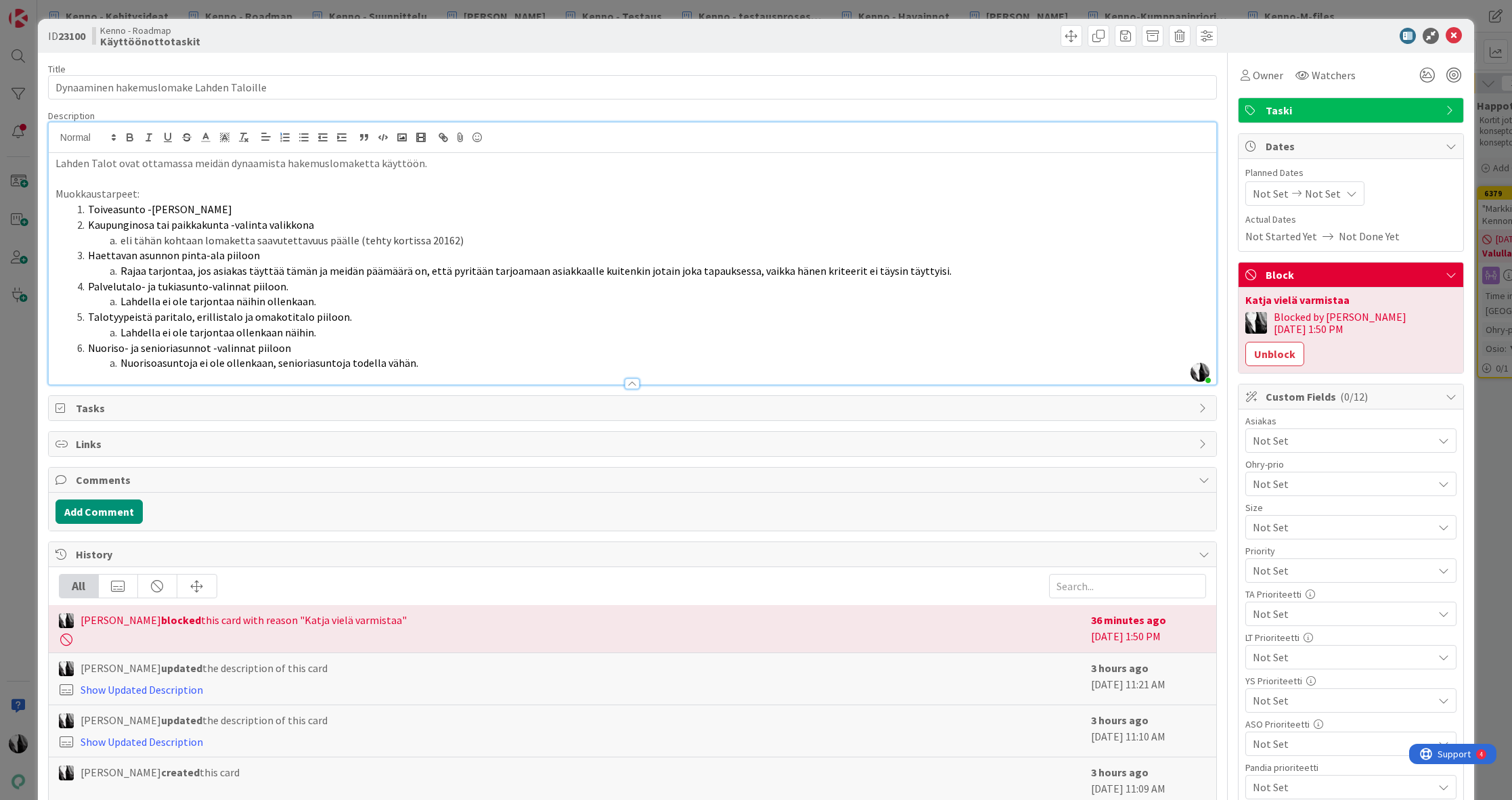
click at [1323, 35] on div at bounding box center [1344, 36] width 239 height 16
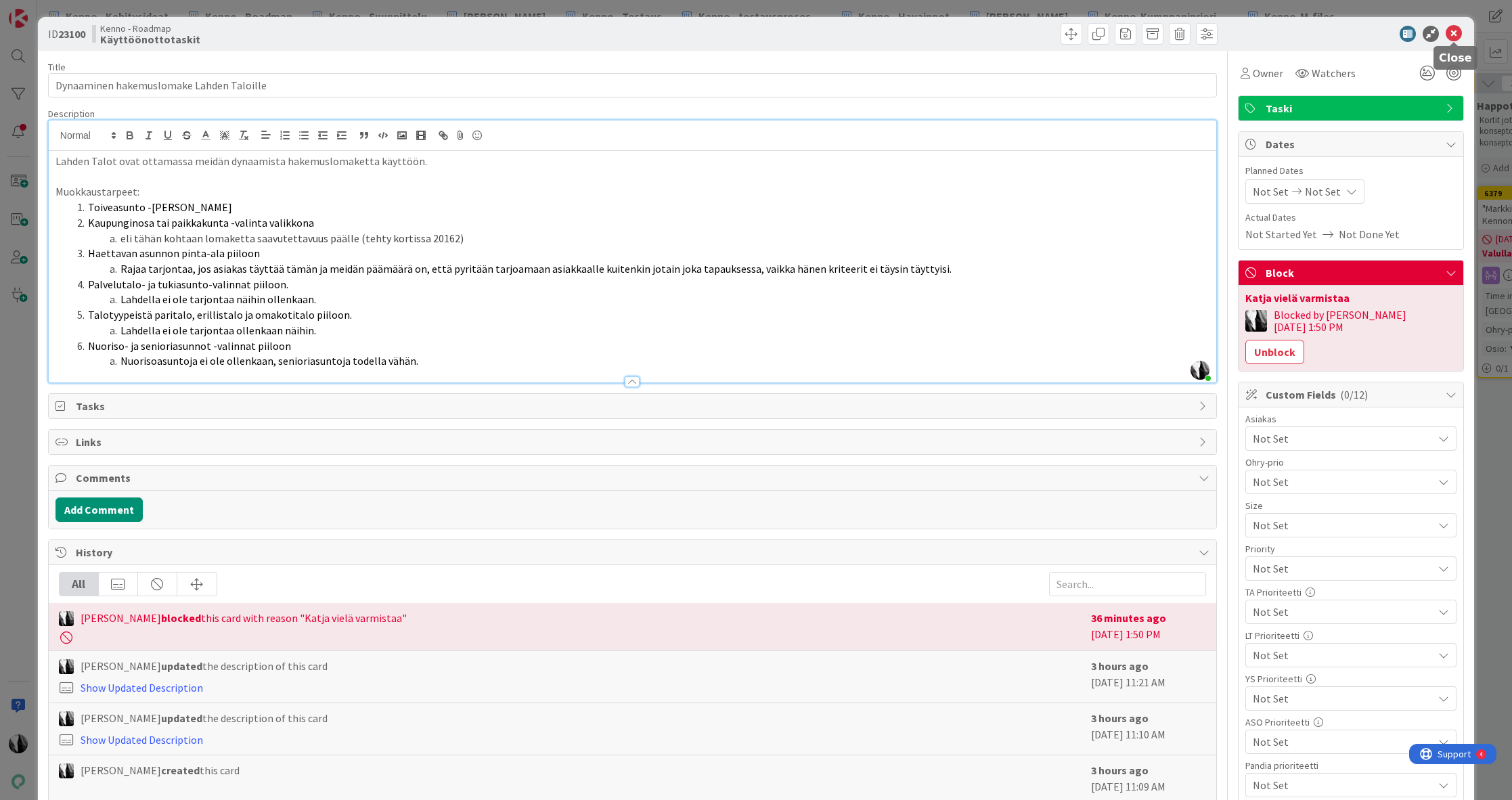
scroll to position [4, 0]
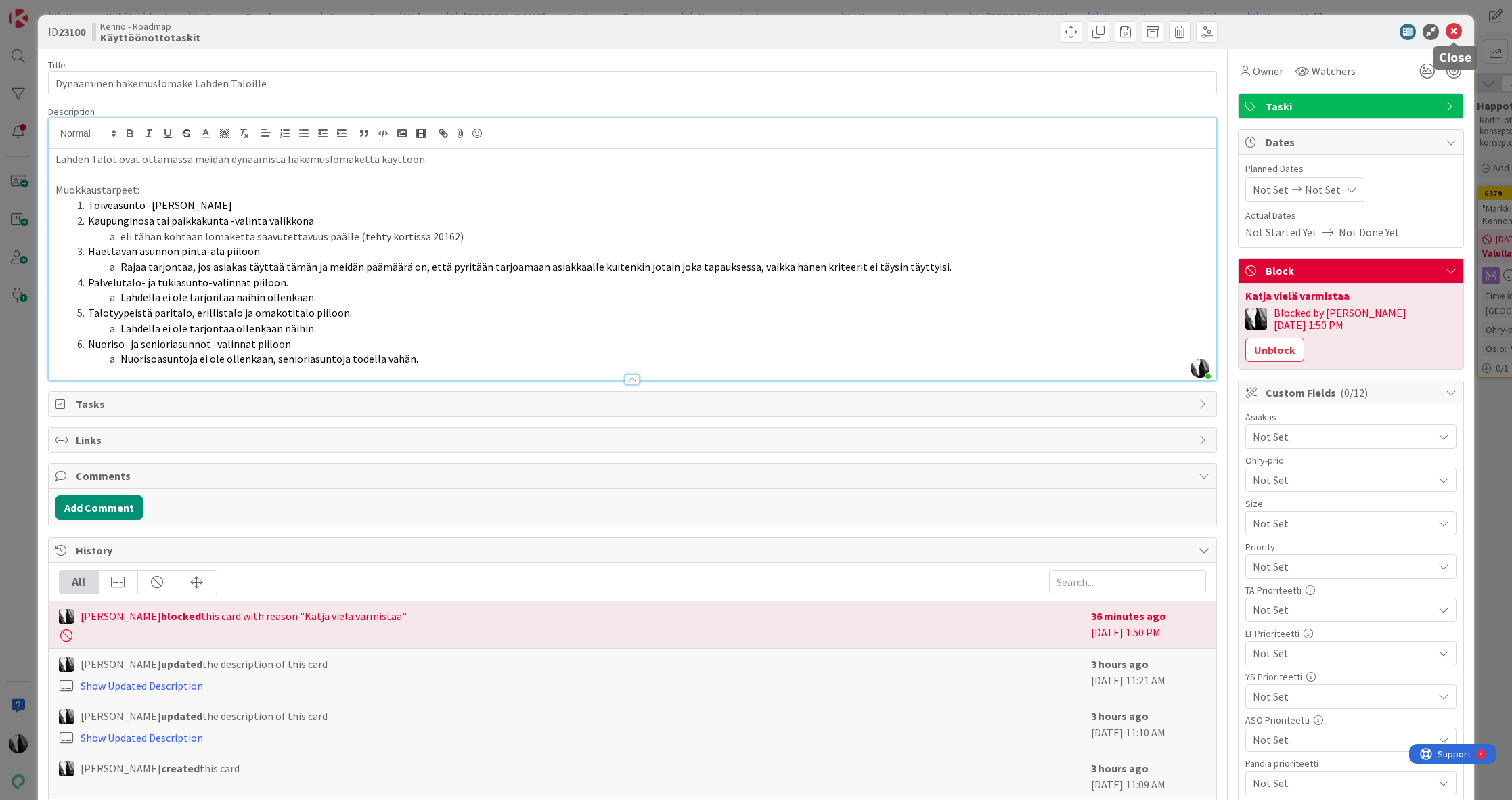
click at [1399, 33] on icon at bounding box center [1454, 32] width 16 height 16
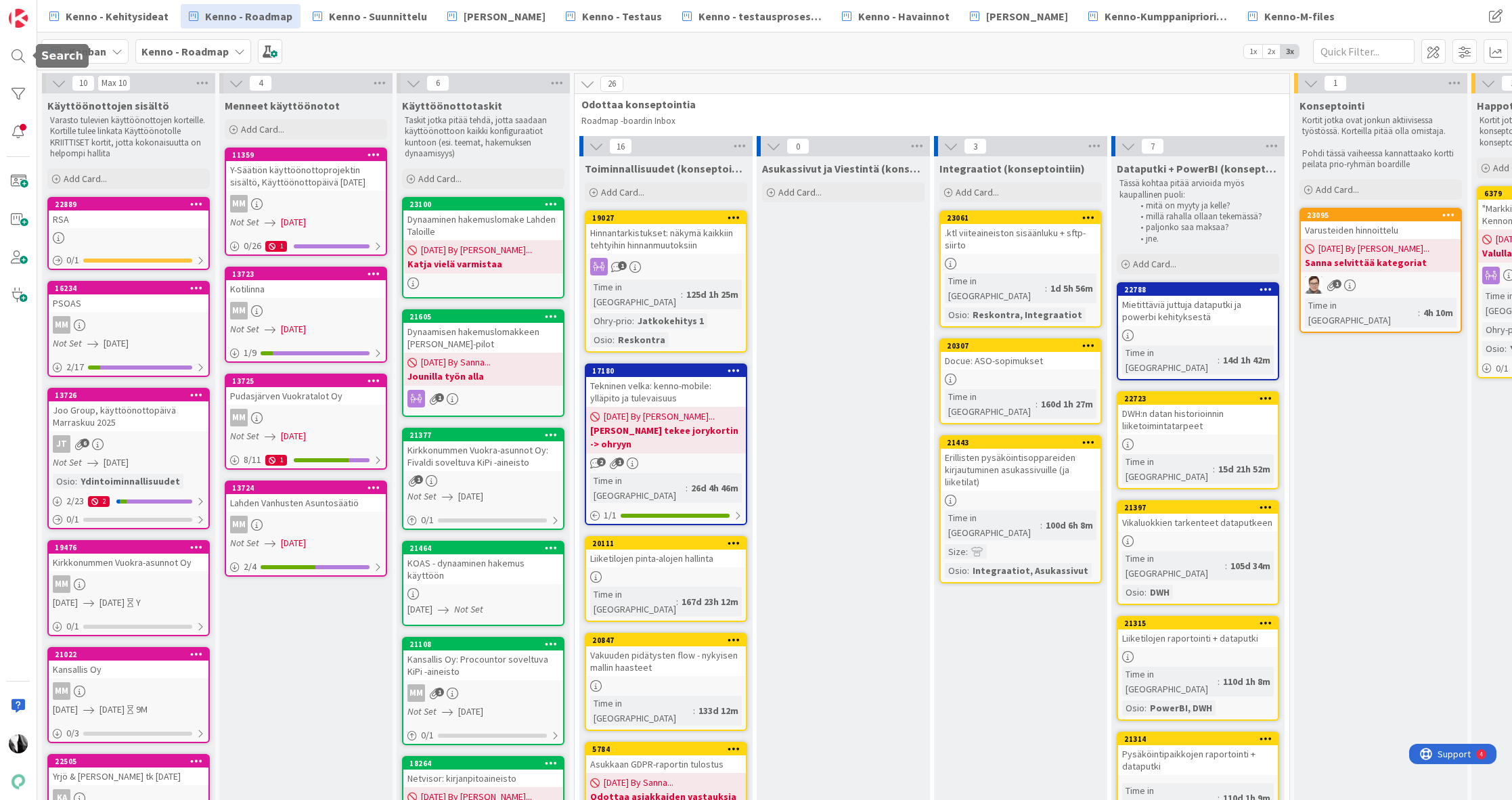
drag, startPoint x: 16, startPoint y: 55, endPoint x: 492, endPoint y: 217, distance: 502.8
click at [16, 55] on div at bounding box center [18, 56] width 27 height 27
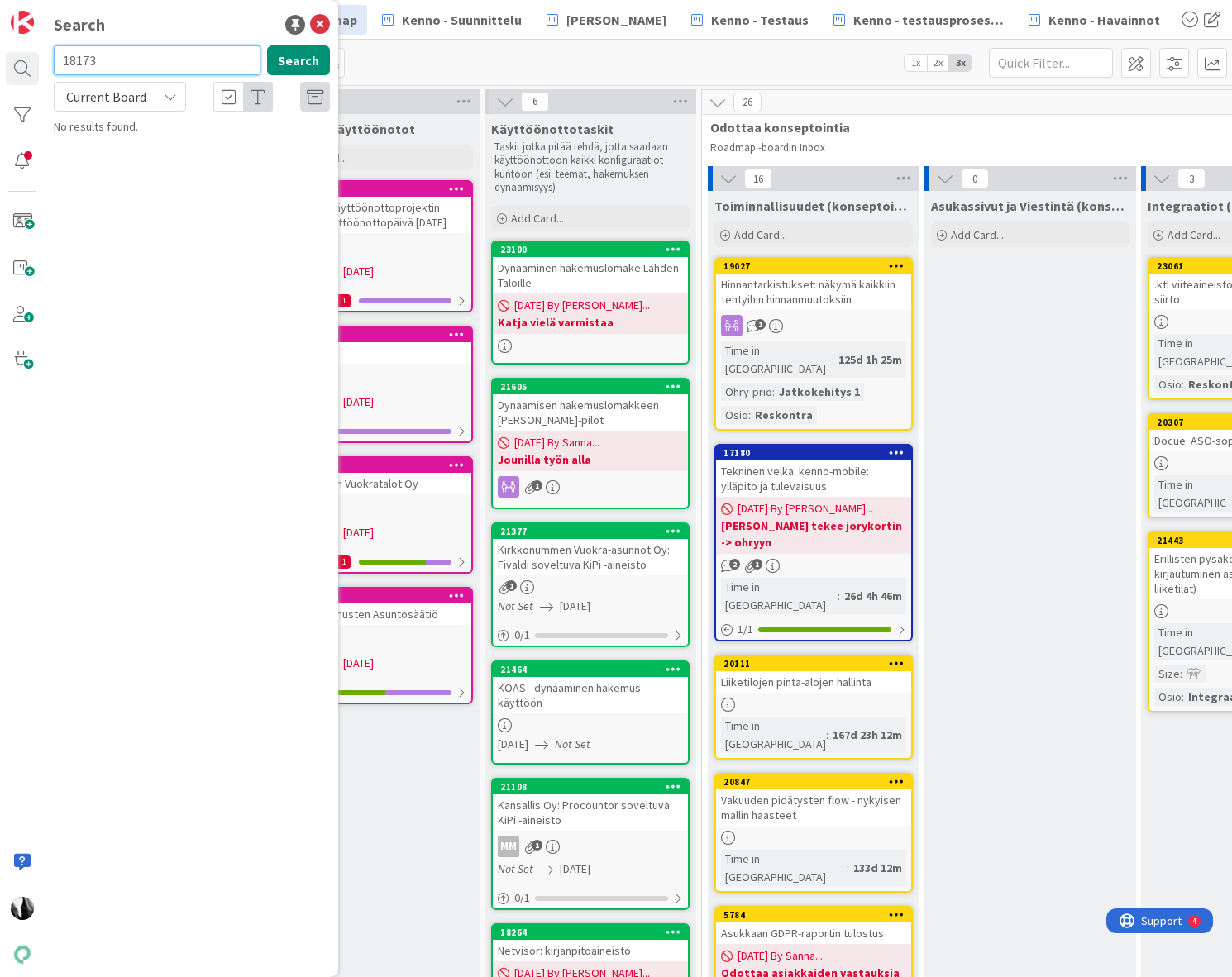
type input "18173"
click at [140, 96] on span "Current Board" at bounding box center [106, 97] width 80 height 17
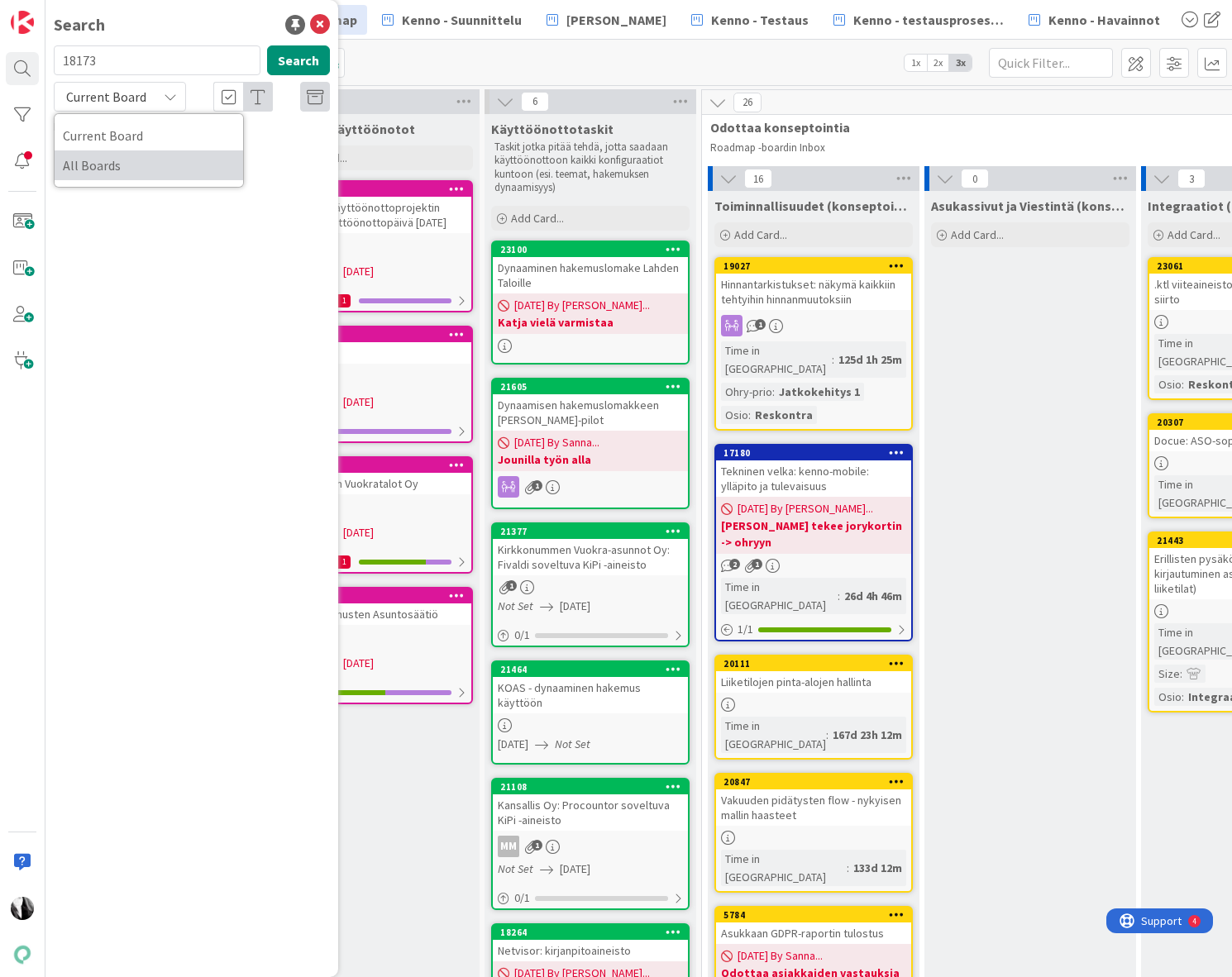
click at [128, 162] on span "All Boards" at bounding box center [149, 166] width 172 height 25
click at [187, 136] on div "Kenno - Kehitys › Backlog (as)" at bounding box center [203, 130] width 253 height 15
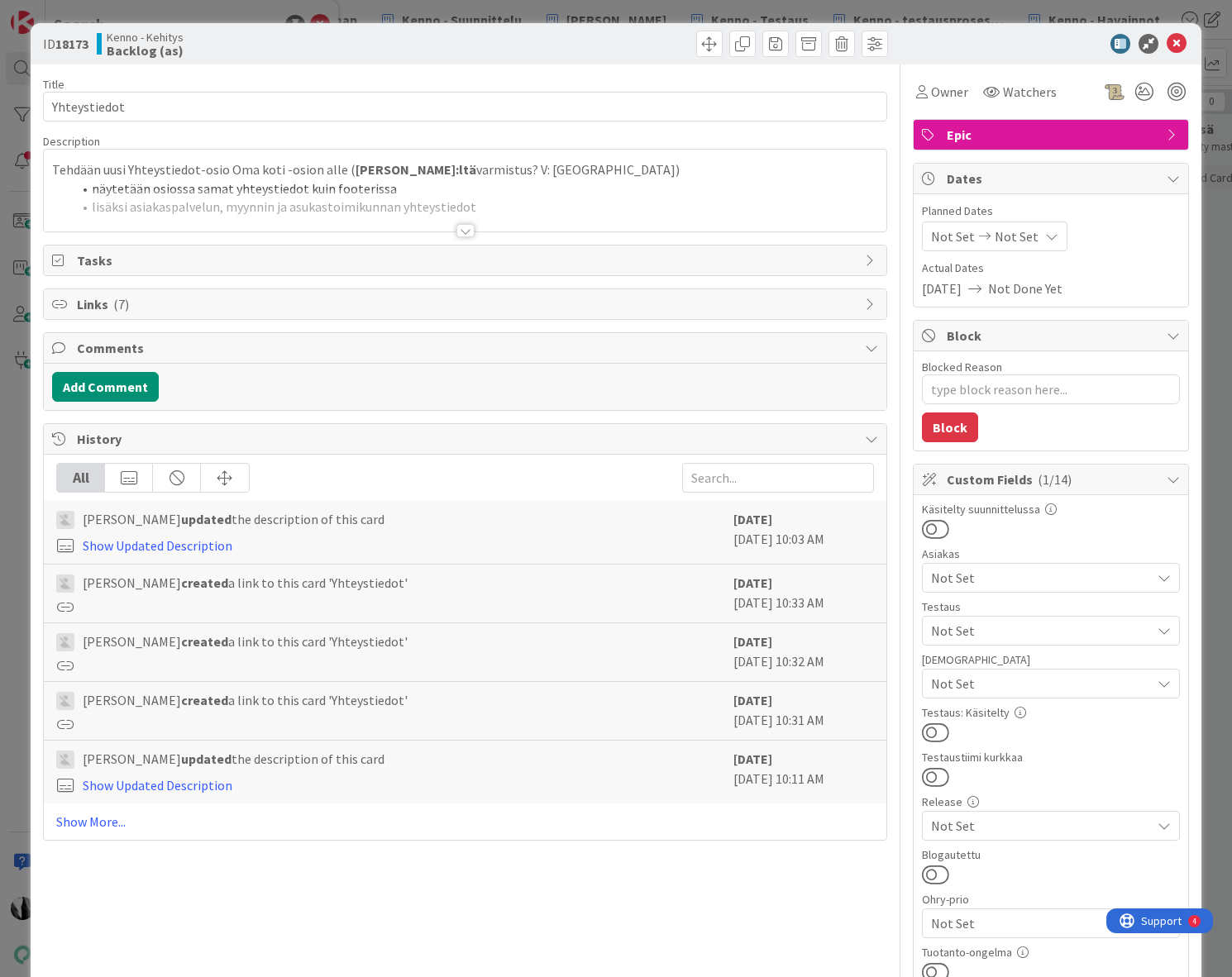
type textarea "x"
click at [465, 230] on div at bounding box center [466, 230] width 18 height 13
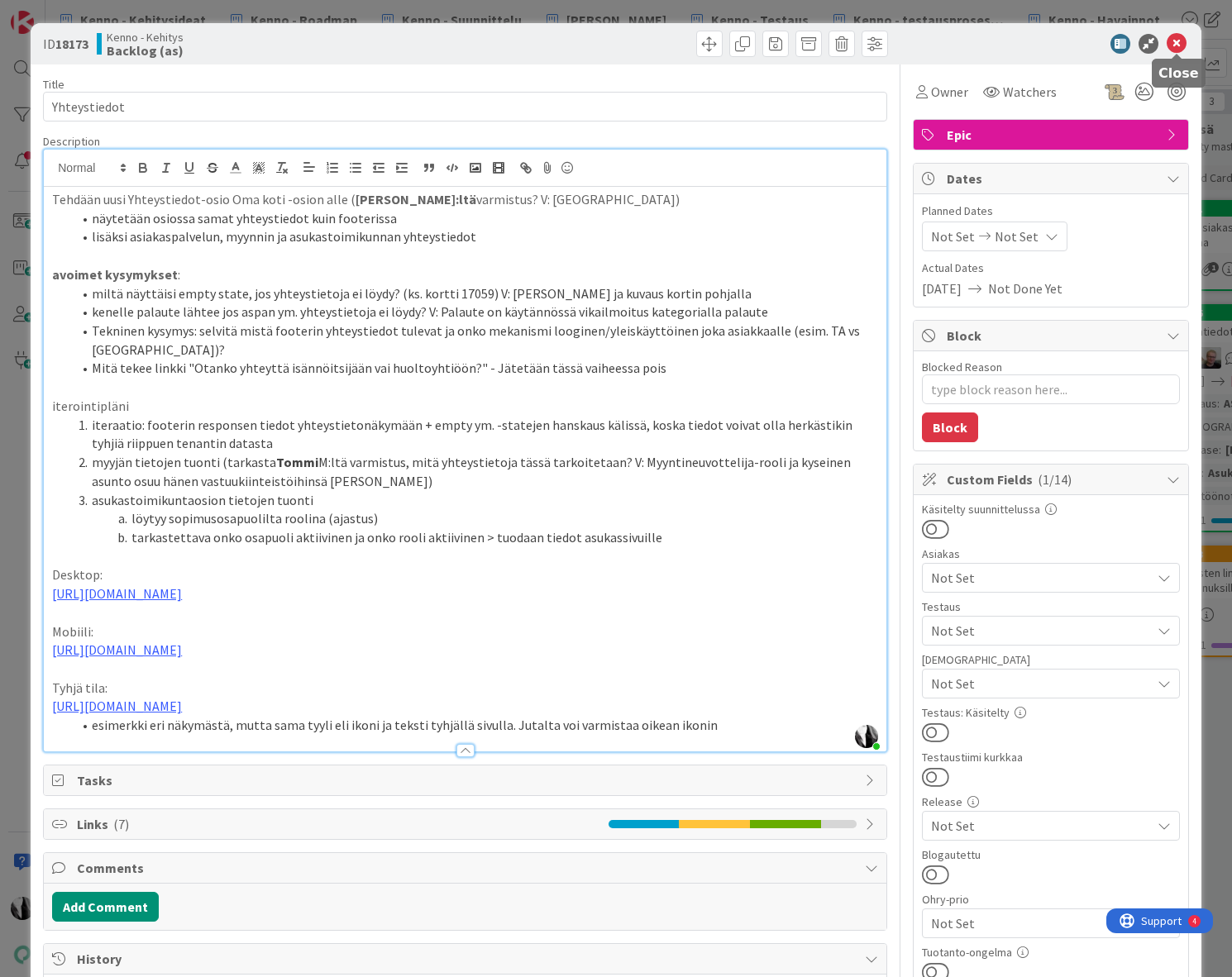
click at [1175, 44] on icon at bounding box center [1176, 44] width 20 height 20
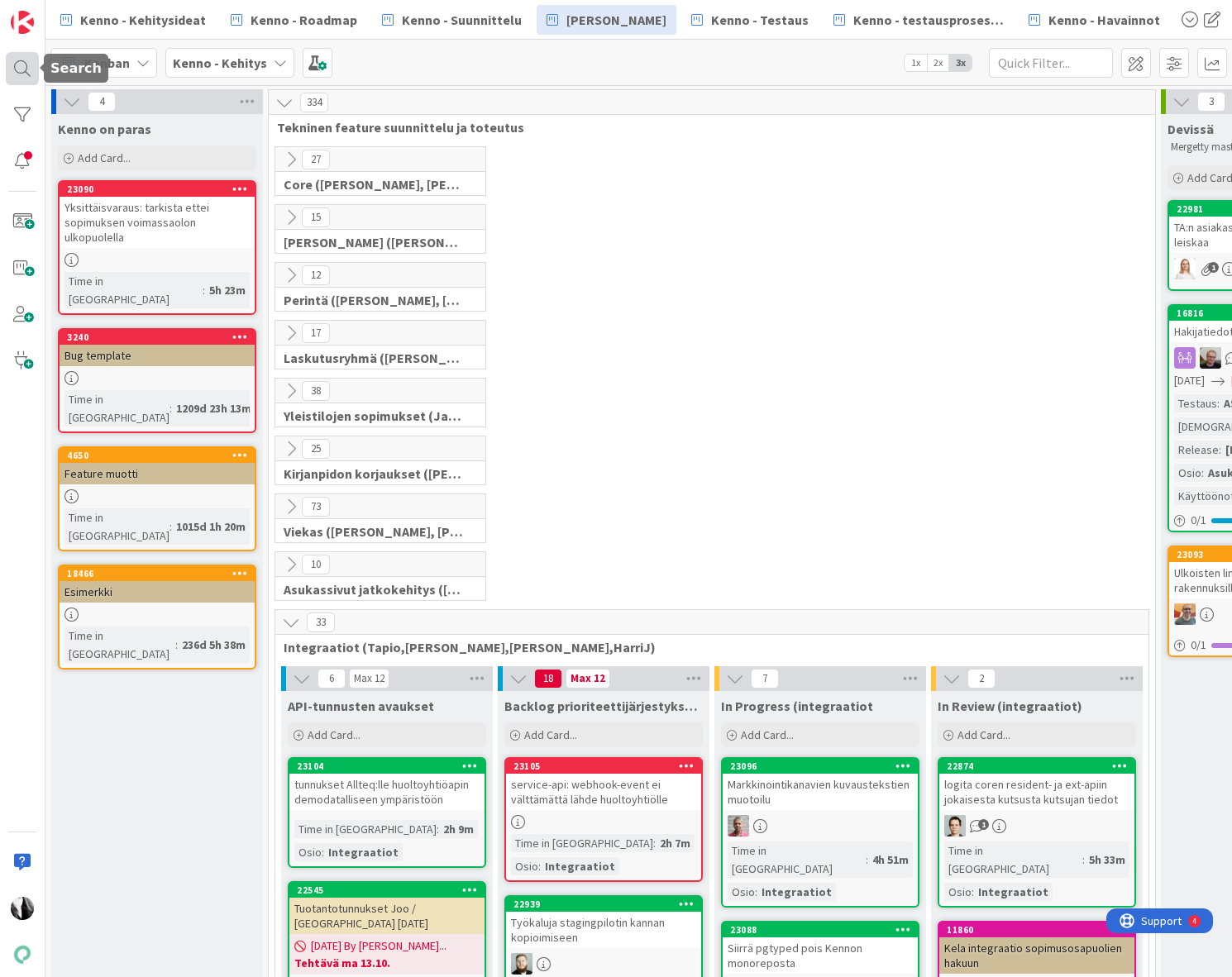
click at [25, 67] on div at bounding box center [22, 69] width 33 height 33
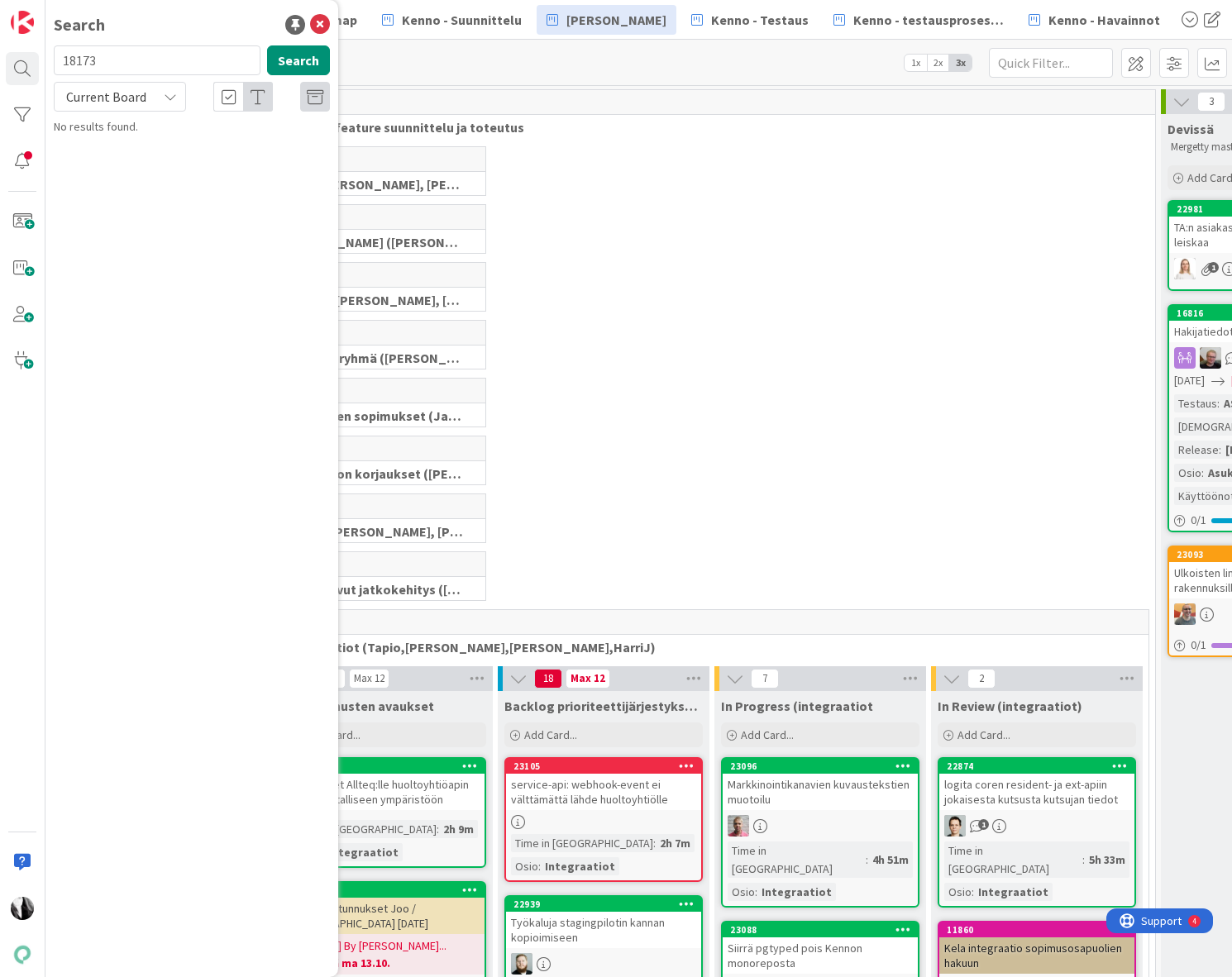
drag, startPoint x: 146, startPoint y: 68, endPoint x: 60, endPoint y: 68, distance: 86.0
click at [60, 68] on input "18173" at bounding box center [157, 60] width 206 height 30
click at [316, 21] on icon at bounding box center [320, 25] width 20 height 20
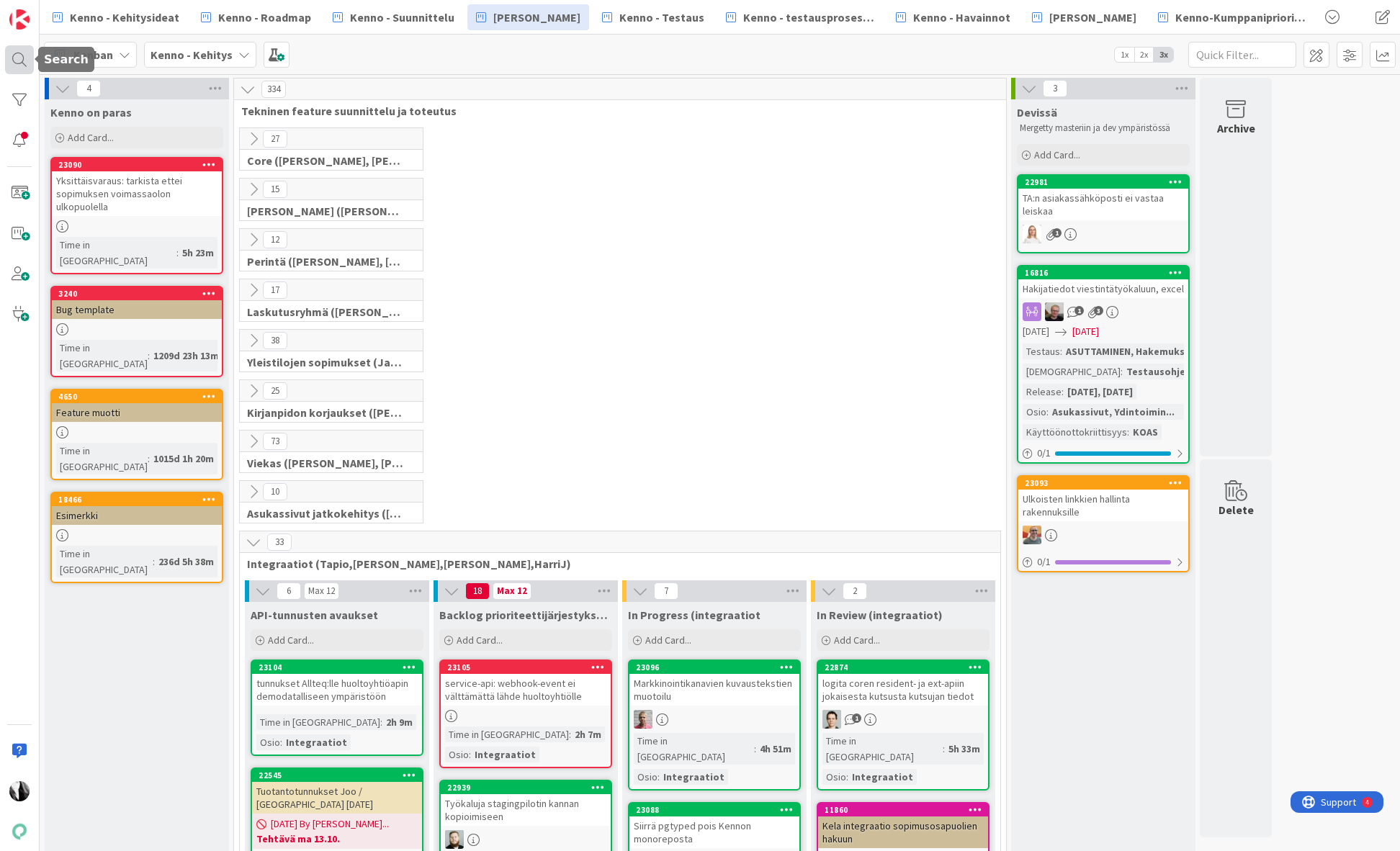
click at [14, 55] on div at bounding box center [19, 60] width 29 height 29
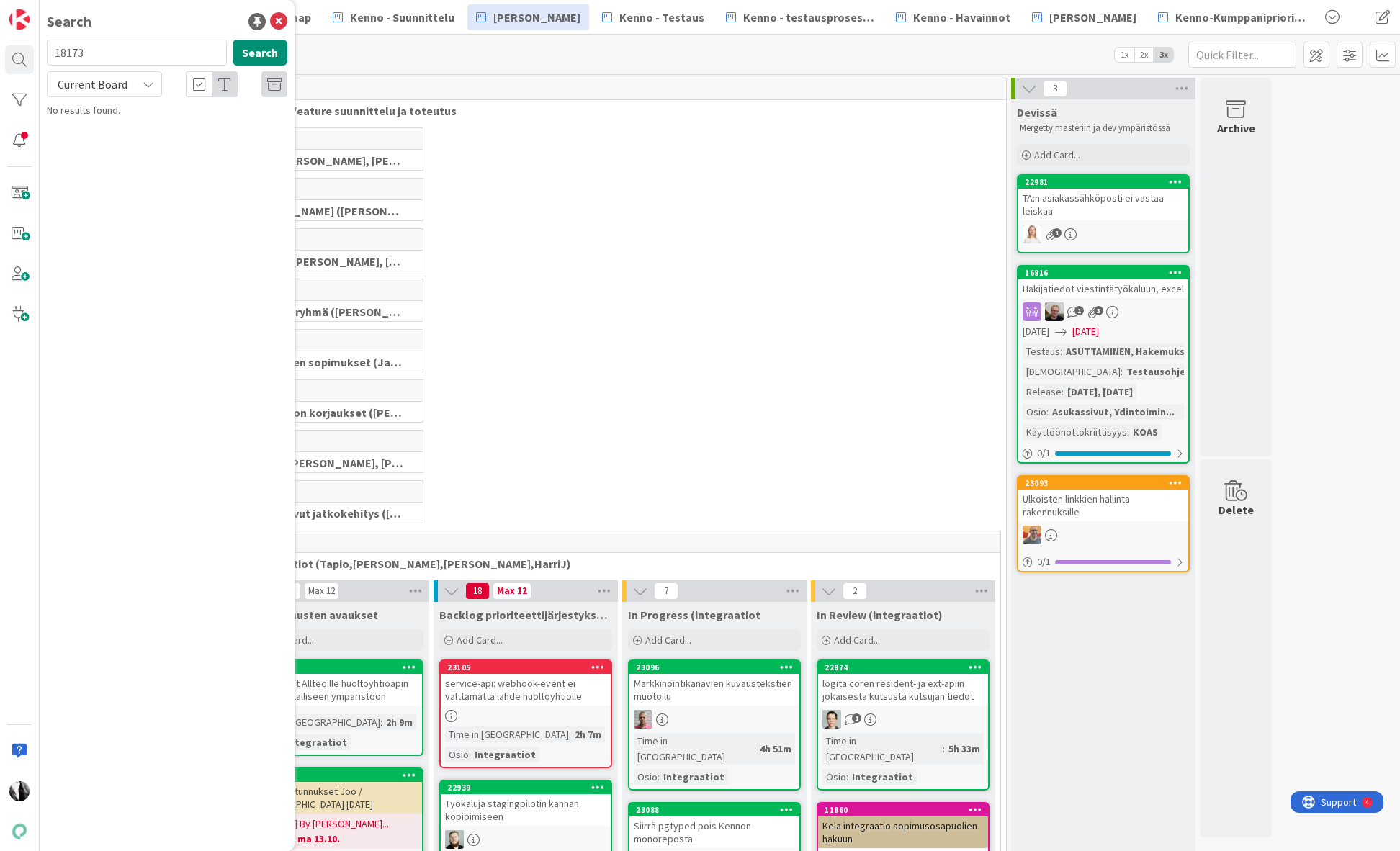
drag, startPoint x: 64, startPoint y: 54, endPoint x: 47, endPoint y: 53, distance: 17.0
click at [45, 54] on div "18173 Search" at bounding box center [167, 56] width 258 height 32
type input "23048"
click at [157, 84] on div "Current Board" at bounding box center [105, 84] width 115 height 26
drag, startPoint x: 113, startPoint y: 148, endPoint x: 191, endPoint y: 79, distance: 104.1
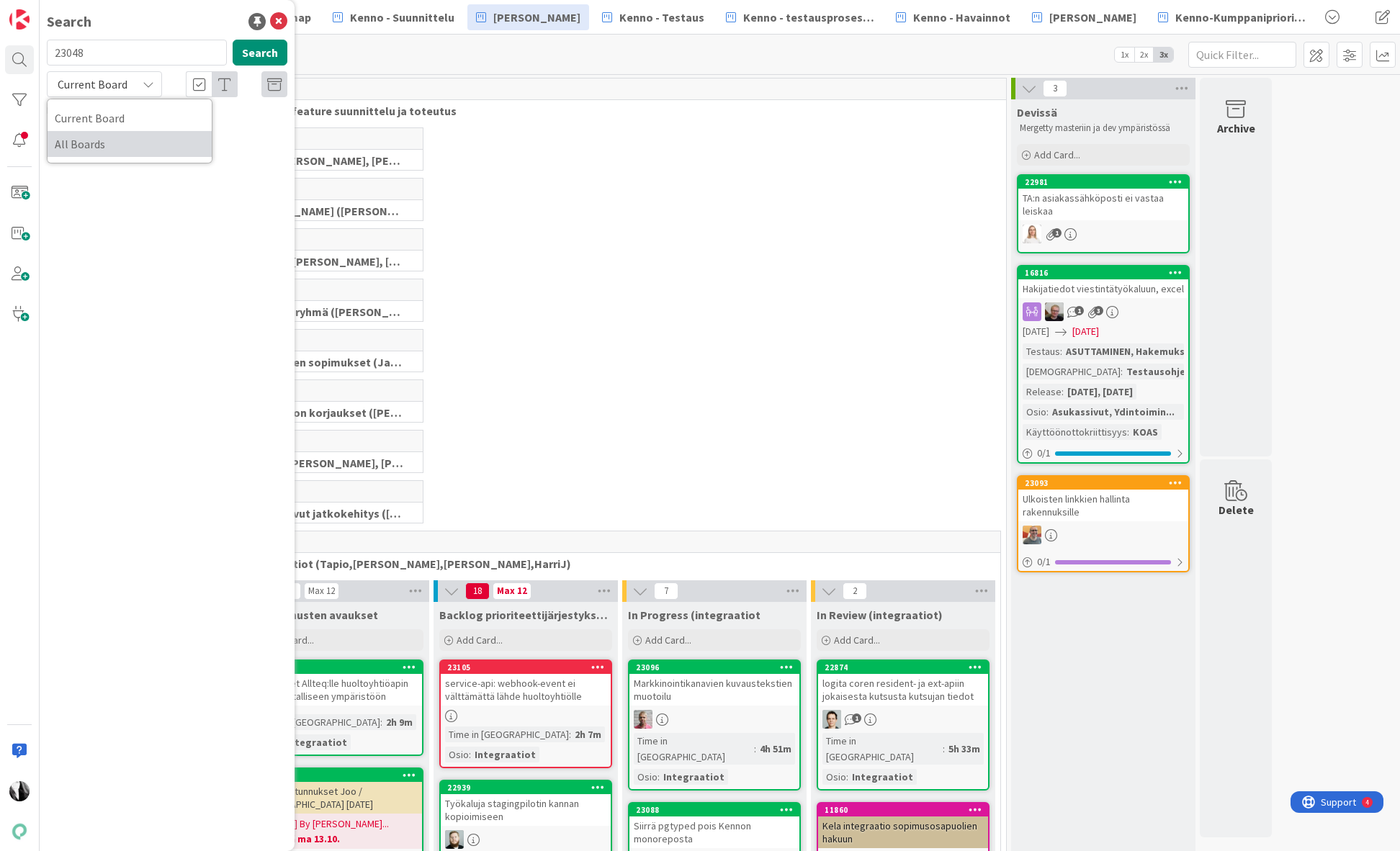
click at [113, 148] on span "All Boards" at bounding box center [130, 144] width 150 height 22
click at [191, 136] on p "Asukkaan lisääminen, ohjetekstit ja muuttopäivämäärä" at bounding box center [177, 135] width 220 height 30
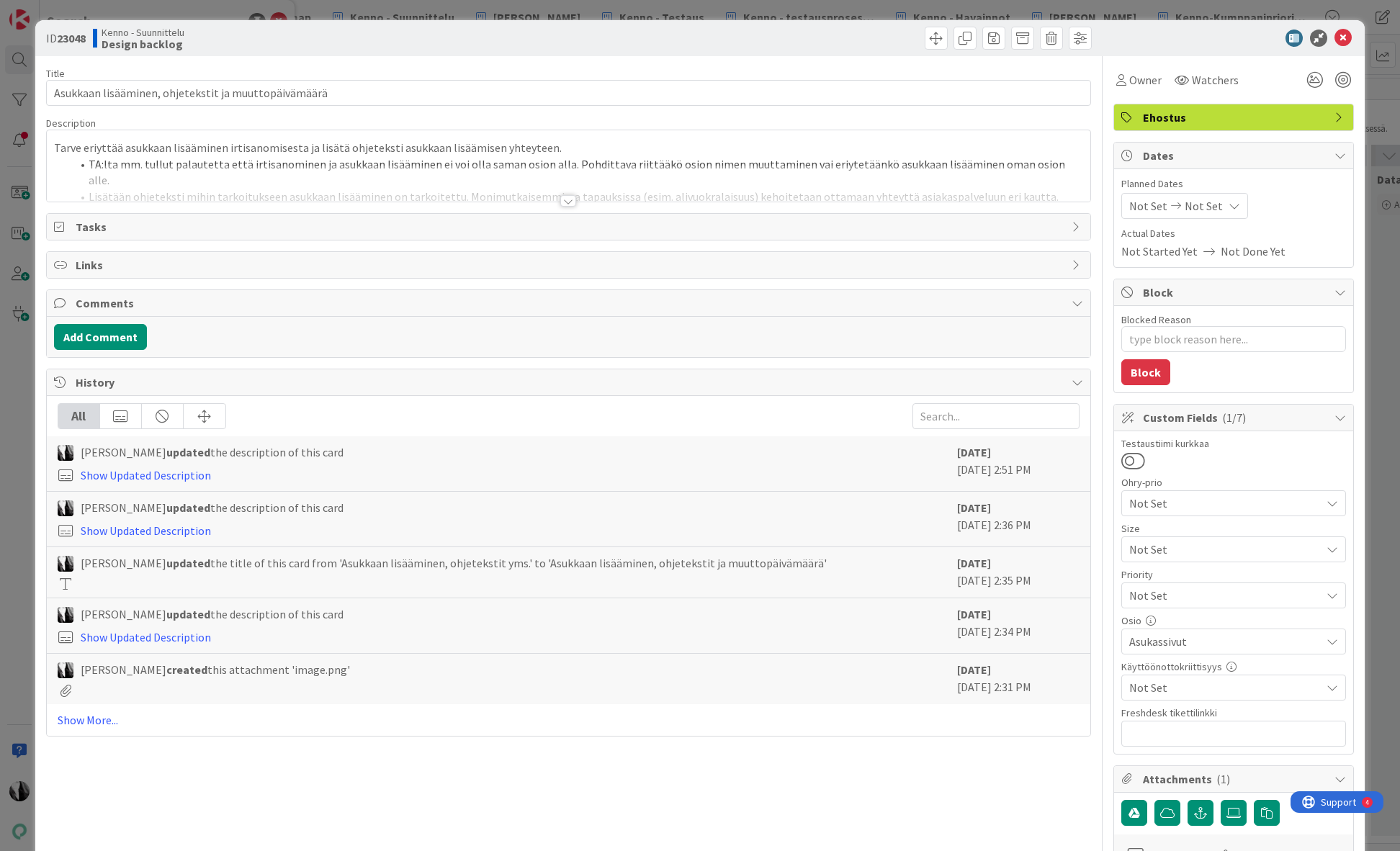
type textarea "x"
click at [569, 201] on div at bounding box center [568, 201] width 16 height 12
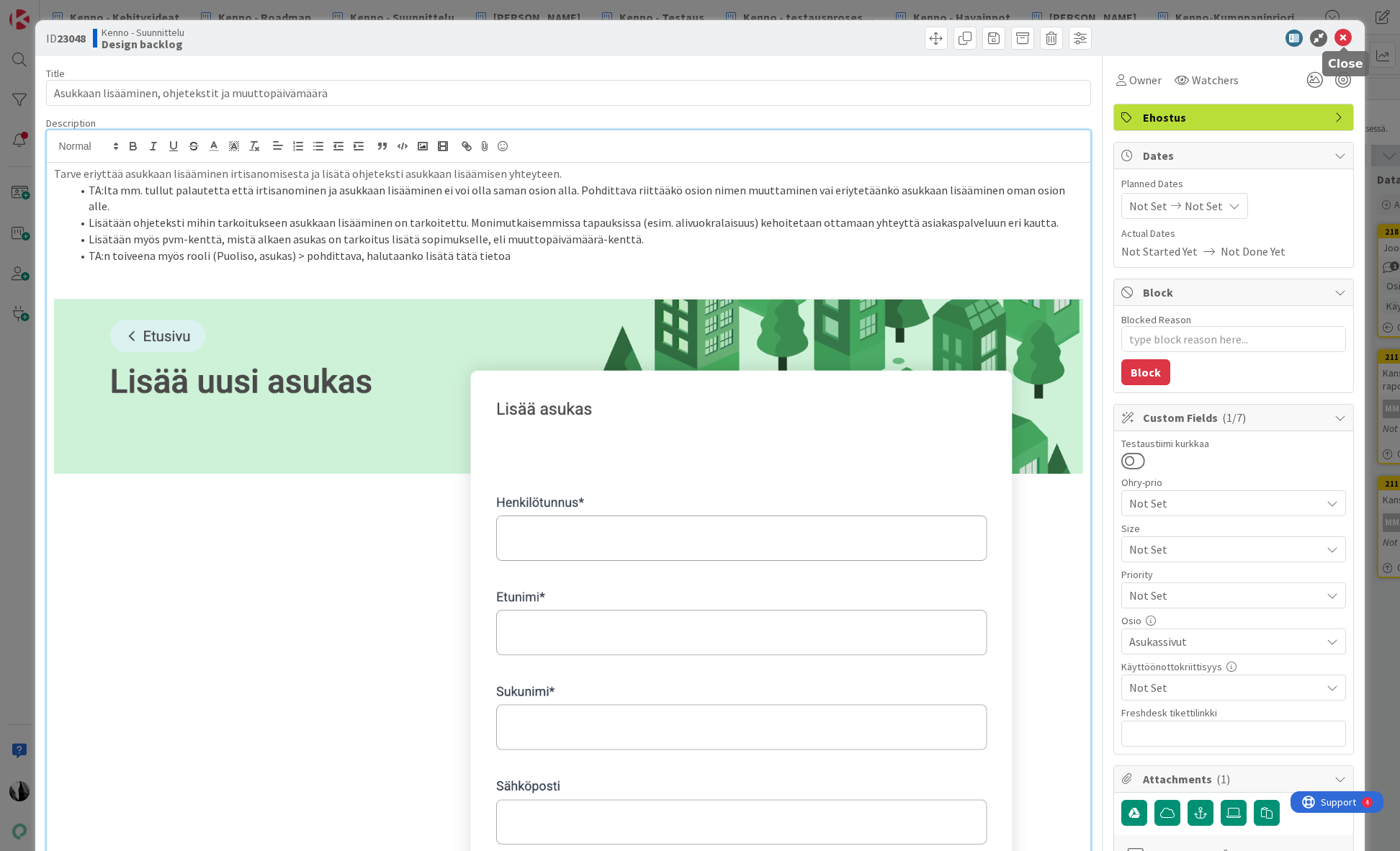
click at [1347, 32] on icon at bounding box center [1343, 38] width 17 height 17
